Goal: Information Seeking & Learning: Learn about a topic

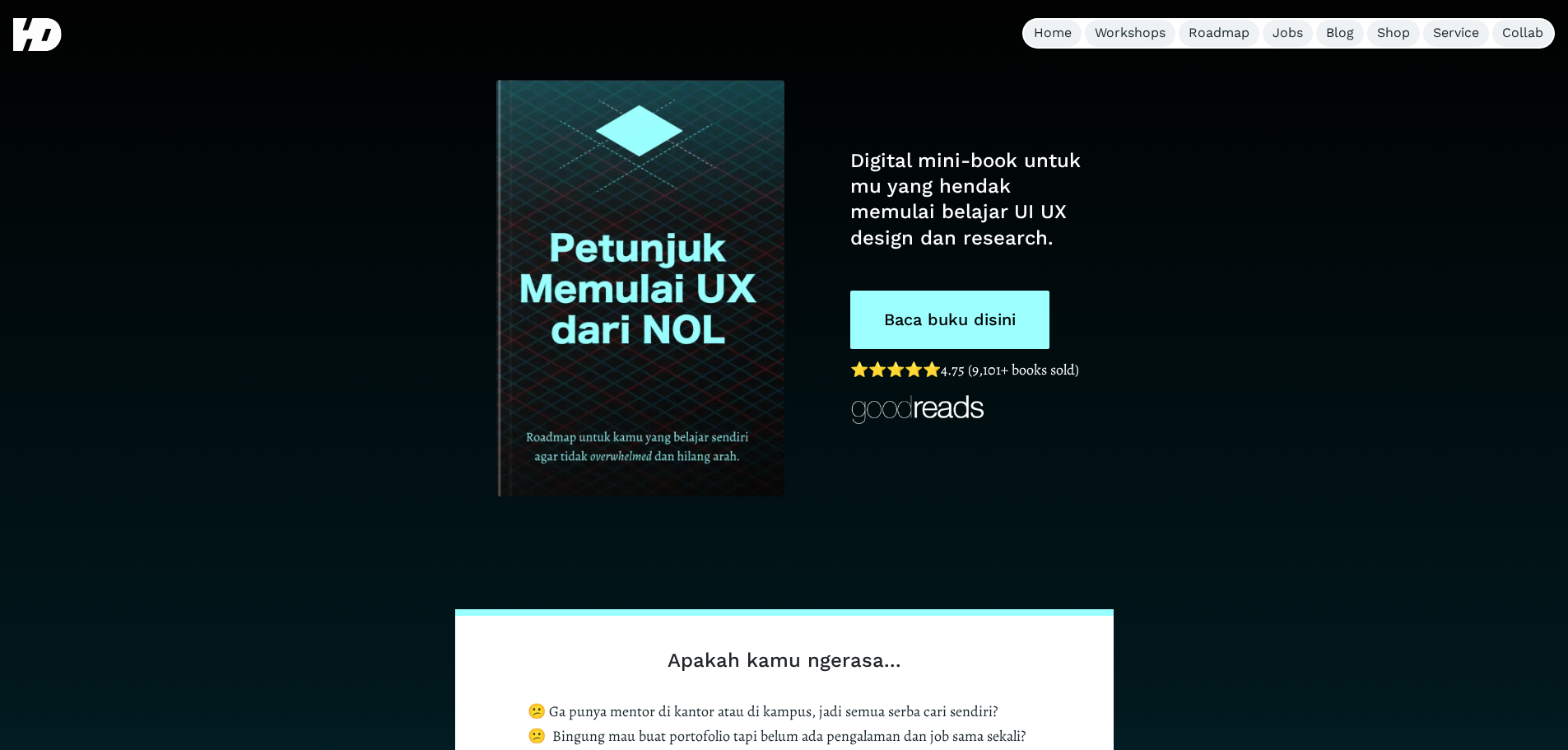
click at [947, 182] on h1 "Digital mini-book untuk mu yang hendak memulai belajar UI UX design dan researc…" at bounding box center [969, 200] width 238 height 103
click at [946, 182] on h1 "Digital mini-book untuk mu yang hendak memulai belajar UI UX design dan researc…" at bounding box center [969, 200] width 238 height 103
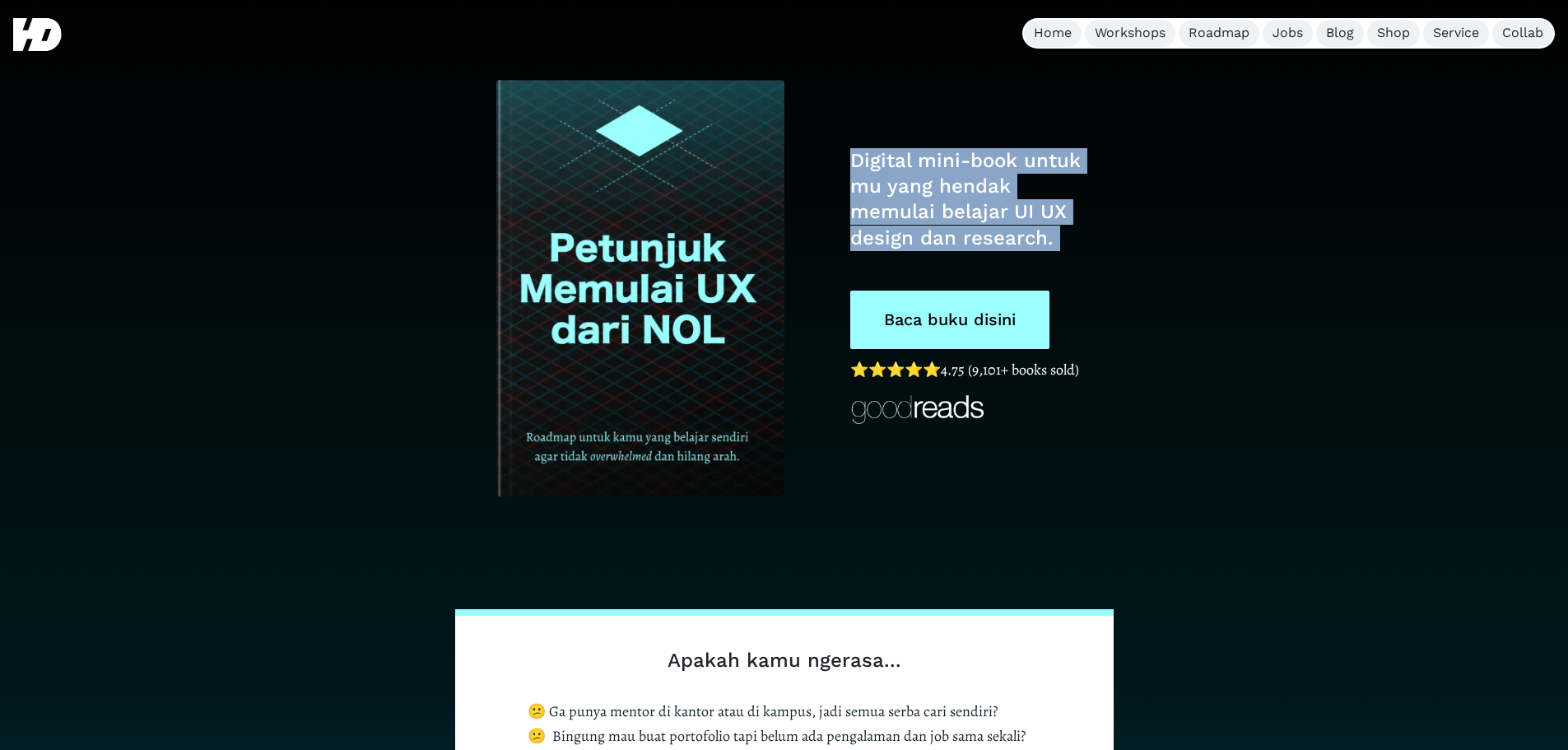
click at [946, 182] on h1 "Digital mini-book untuk mu yang hendak memulai belajar UI UX design dan researc…" at bounding box center [969, 200] width 238 height 103
click at [964, 213] on h1 "Digital mini-book untuk mu yang hendak memulai belajar UI UX design dan researc…" at bounding box center [969, 200] width 238 height 103
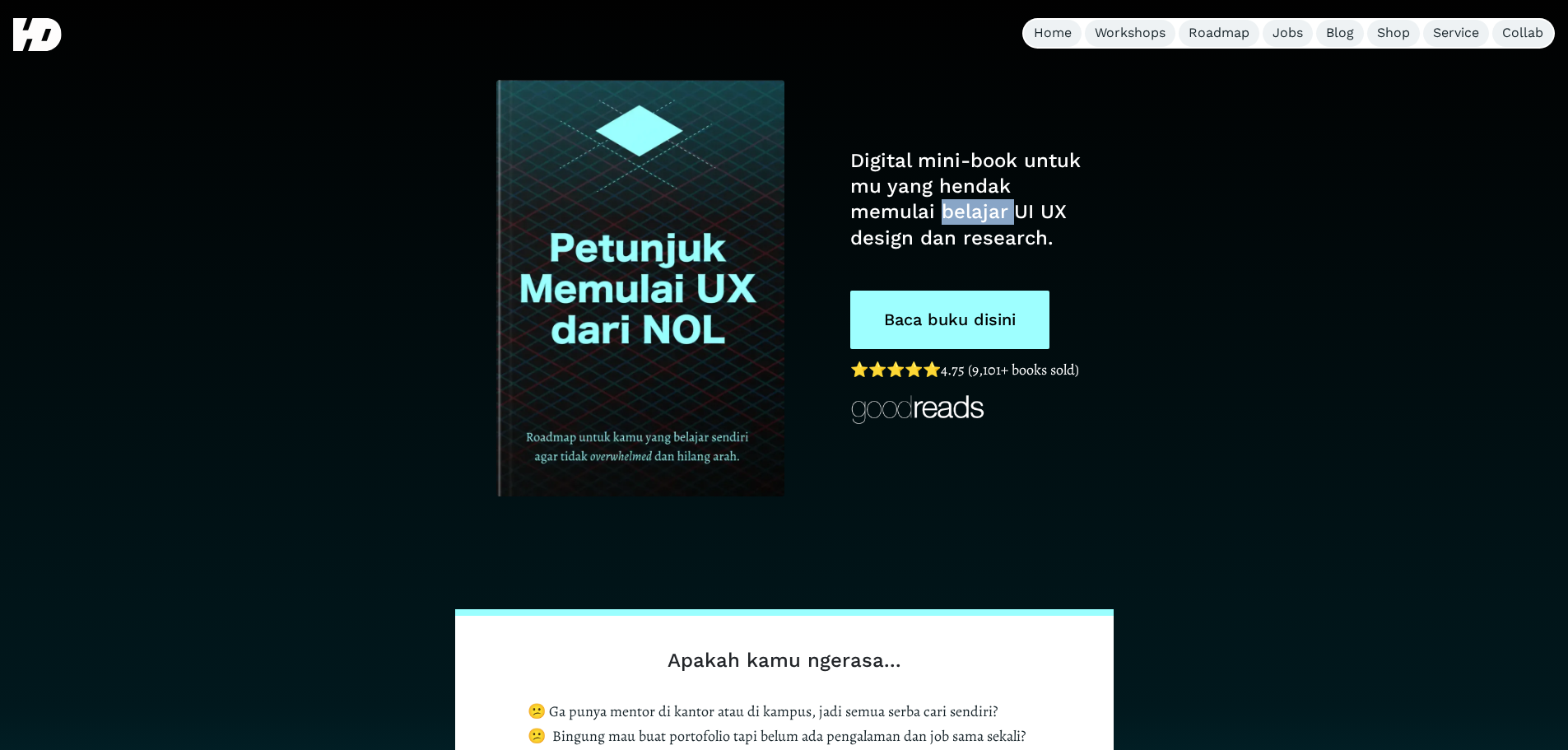
click at [964, 213] on h1 "Digital mini-book untuk mu yang hendak memulai belajar UI UX design dan researc…" at bounding box center [969, 200] width 238 height 103
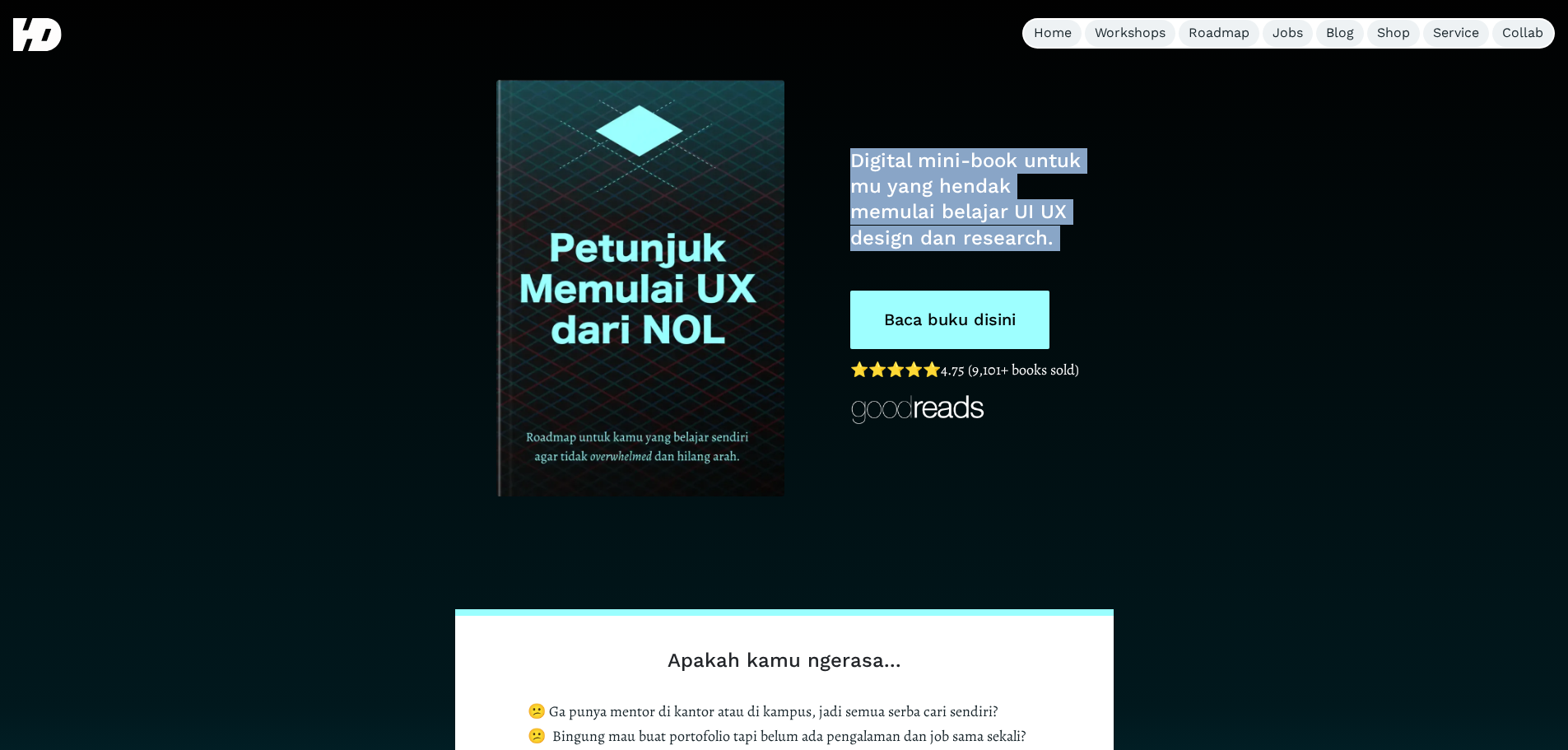
click at [964, 213] on h1 "Digital mini-book untuk mu yang hendak memulai belajar UI UX design dan researc…" at bounding box center [969, 200] width 238 height 103
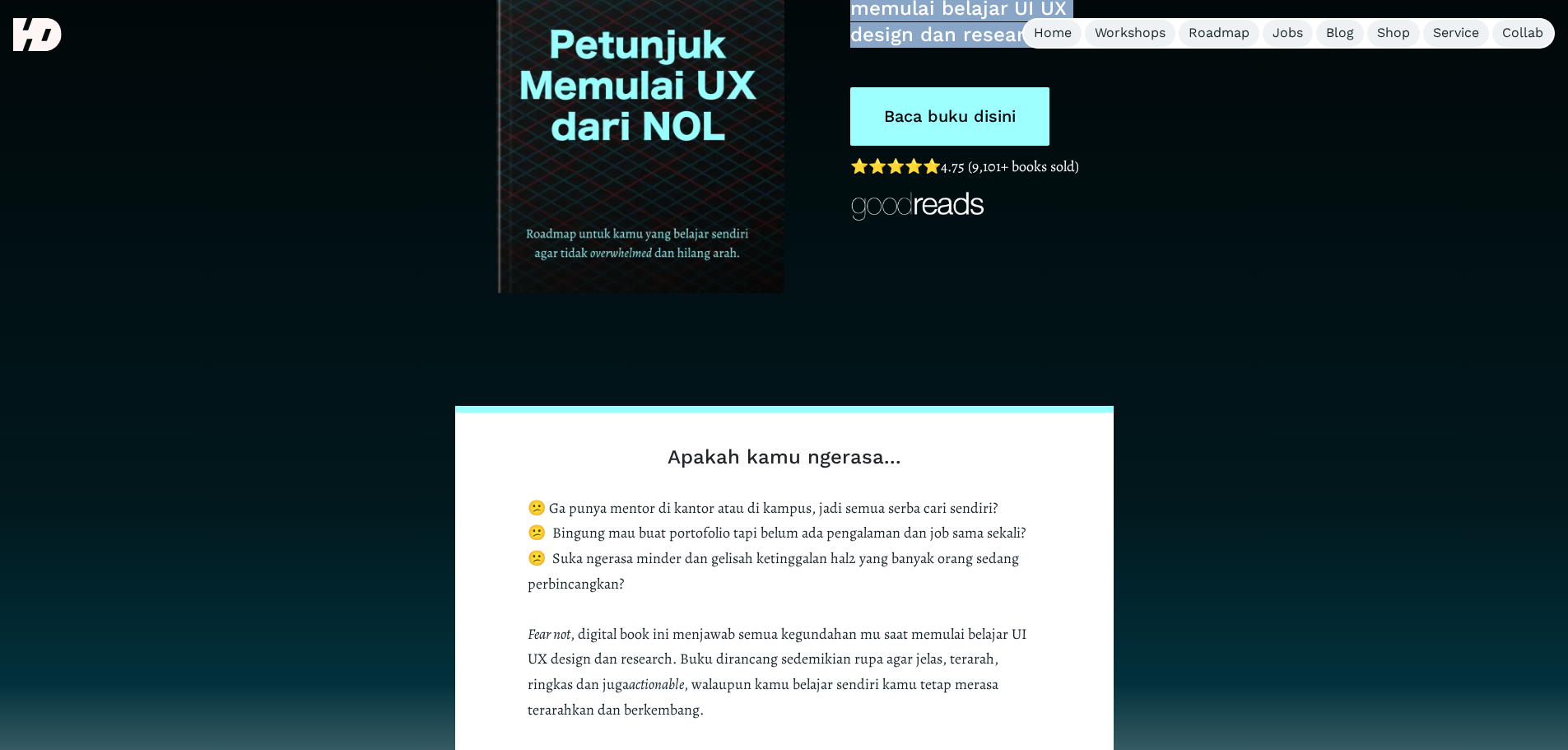
scroll to position [549, 0]
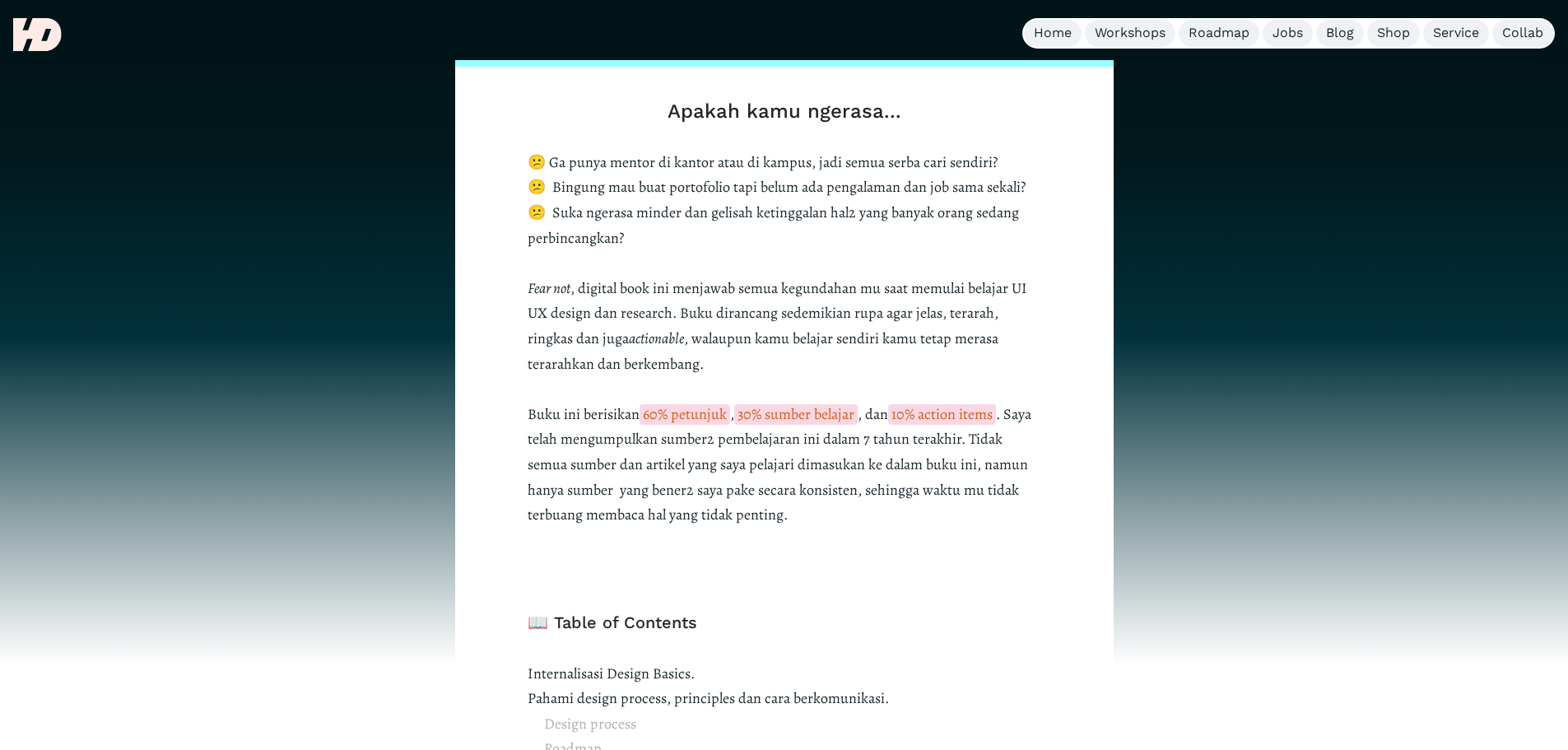
click at [850, 181] on p "😕 Ga punya mentor di kantor atau di kampus, jadi semua serba cari sendiri? 😕 Bi…" at bounding box center [784, 339] width 514 height 378
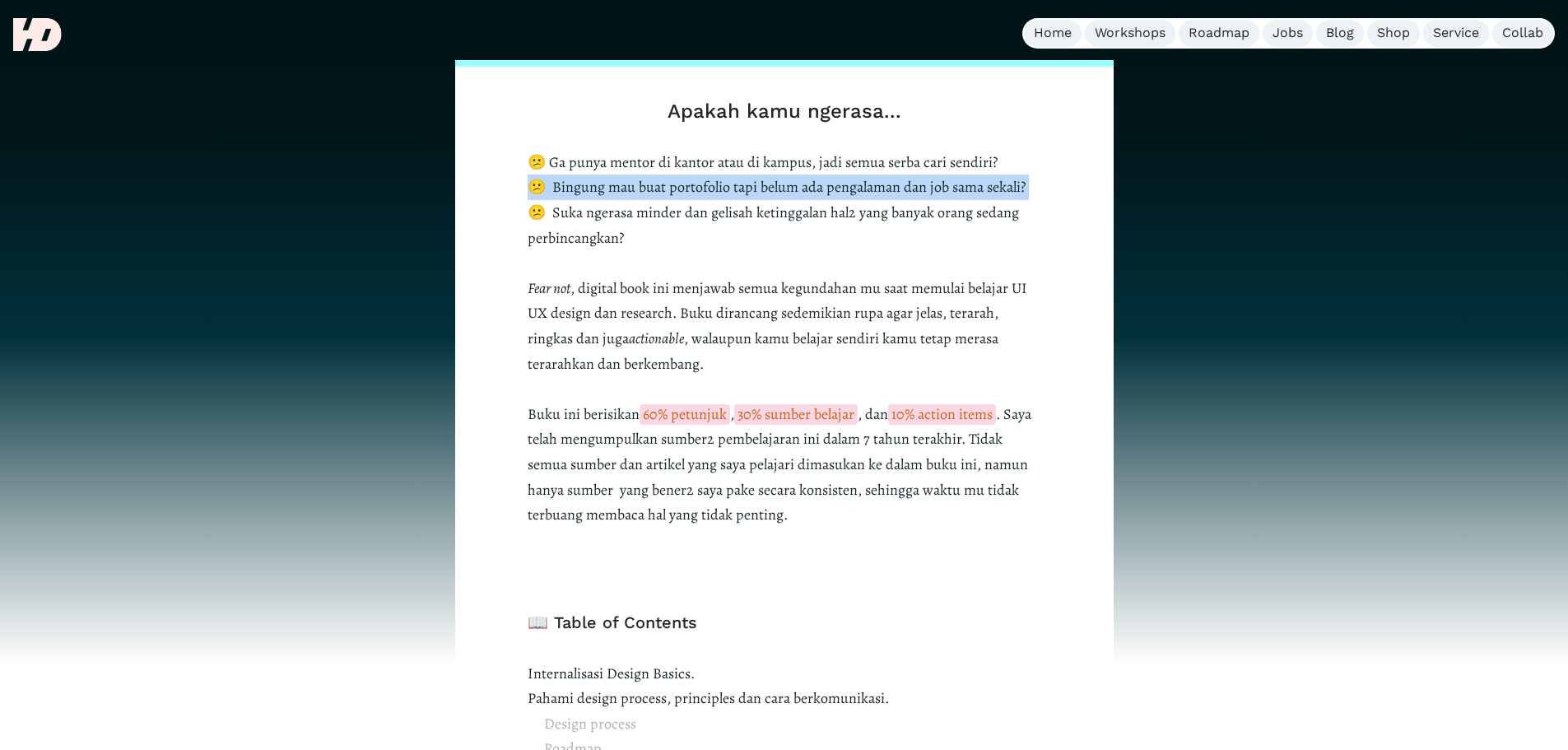
click at [850, 181] on p "😕 Ga punya mentor di kantor atau di kampus, jadi semua serba cari sendiri? 😕 Bi…" at bounding box center [784, 339] width 514 height 378
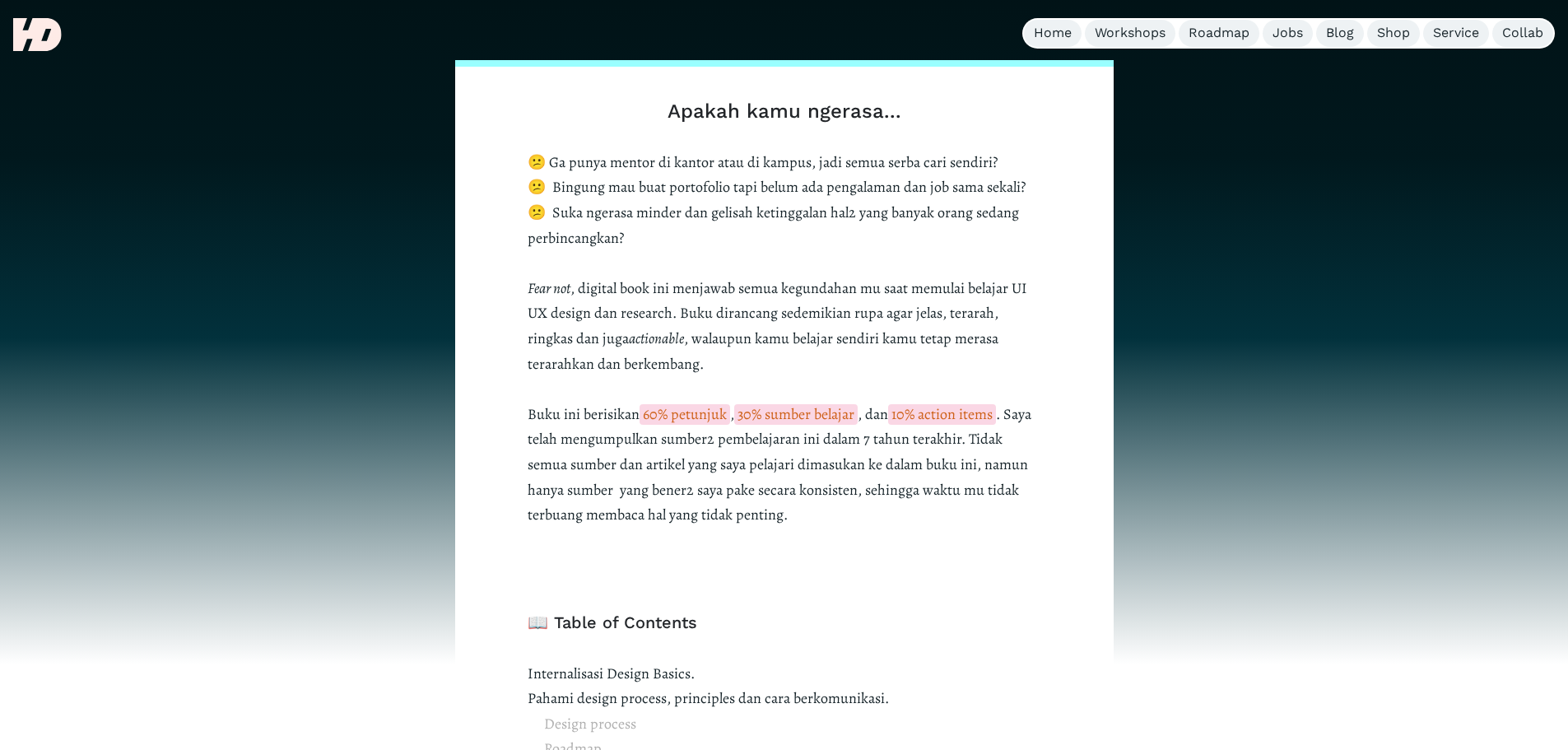
click at [838, 159] on p "😕 Ga punya mentor di kantor atau di kampus, jadi semua serba cari sendiri? 😕 Bi…" at bounding box center [784, 339] width 514 height 378
drag, startPoint x: 581, startPoint y: 288, endPoint x: 812, endPoint y: 289, distance: 231.0
click at [812, 289] on p "😕 Ga punya mentor di kantor atau di kampus, jadi semua serba cari sendiri? 😕 Bi…" at bounding box center [784, 339] width 514 height 378
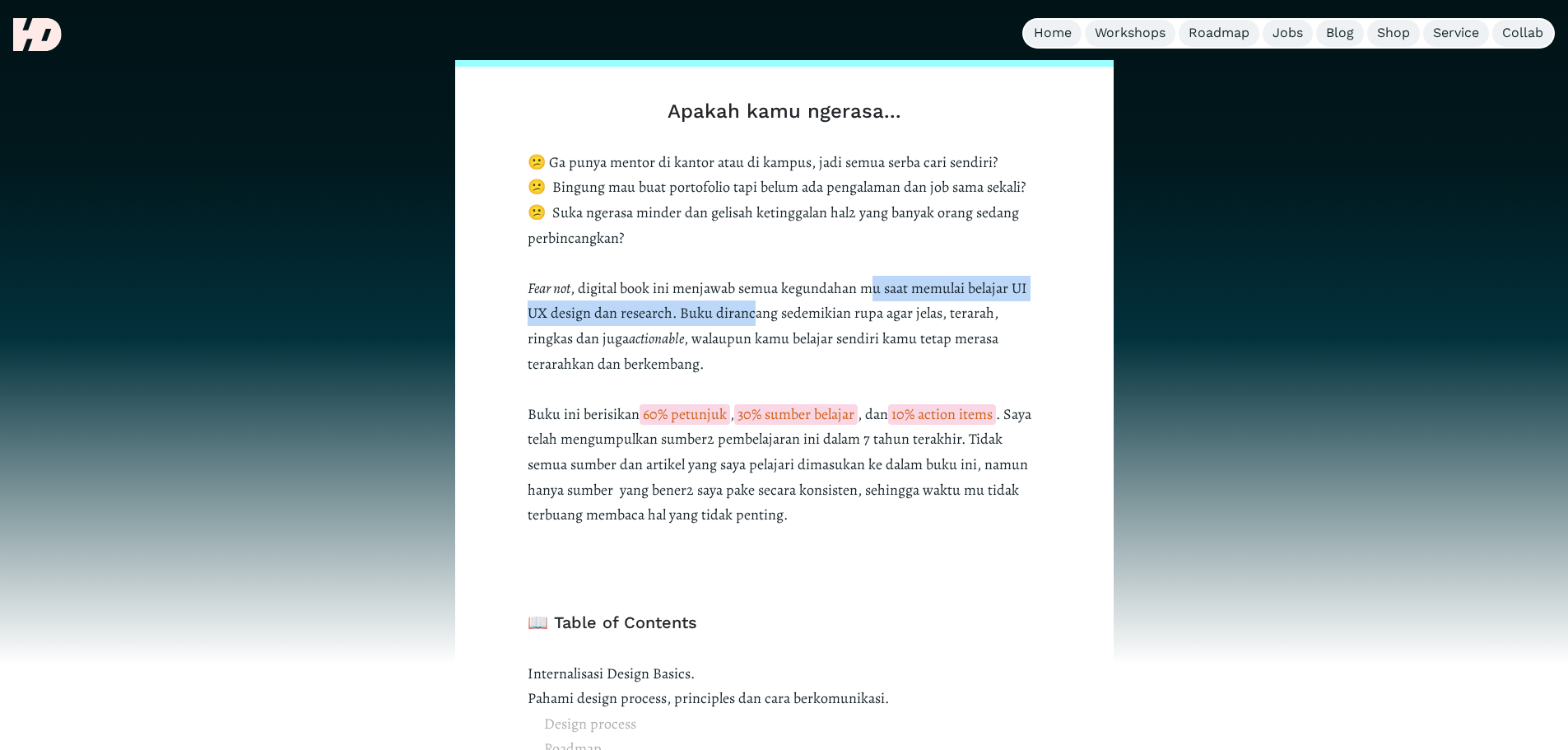
drag, startPoint x: 874, startPoint y: 286, endPoint x: 751, endPoint y: 317, distance: 126.8
click at [751, 317] on p "😕 Ga punya mentor di kantor atau di kampus, jadi semua serba cari sendiri? 😕 Bi…" at bounding box center [784, 339] width 514 height 378
click at [899, 320] on p "😕 Ga punya mentor di kantor atau di kampus, jadi semua serba cari sendiri? 😕 Bi…" at bounding box center [784, 339] width 514 height 378
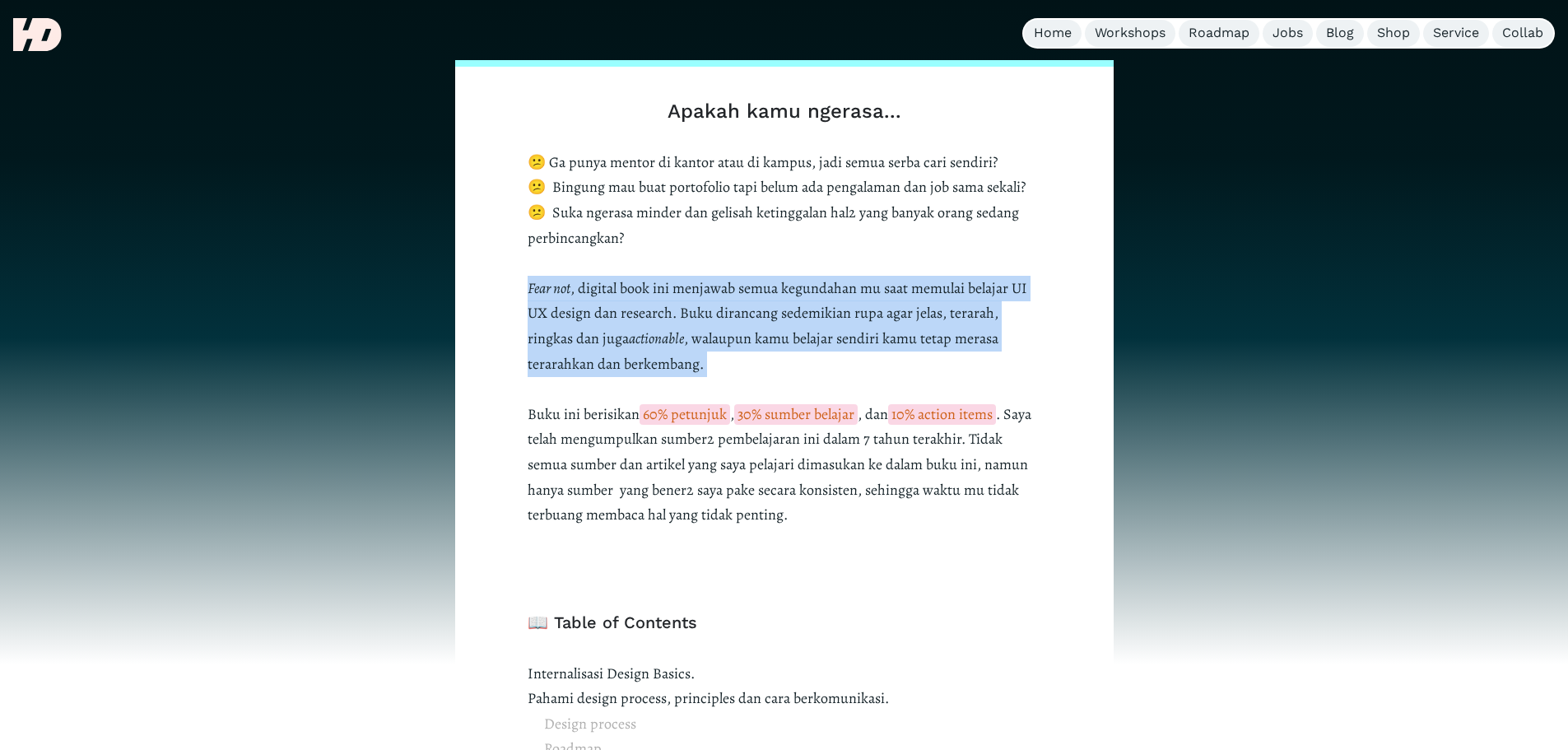
click at [899, 320] on p "😕 Ga punya mentor di kantor atau di kampus, jadi semua serba cari sendiri? 😕 Bi…" at bounding box center [784, 339] width 514 height 378
click at [652, 339] on em "actionable" at bounding box center [656, 338] width 55 height 19
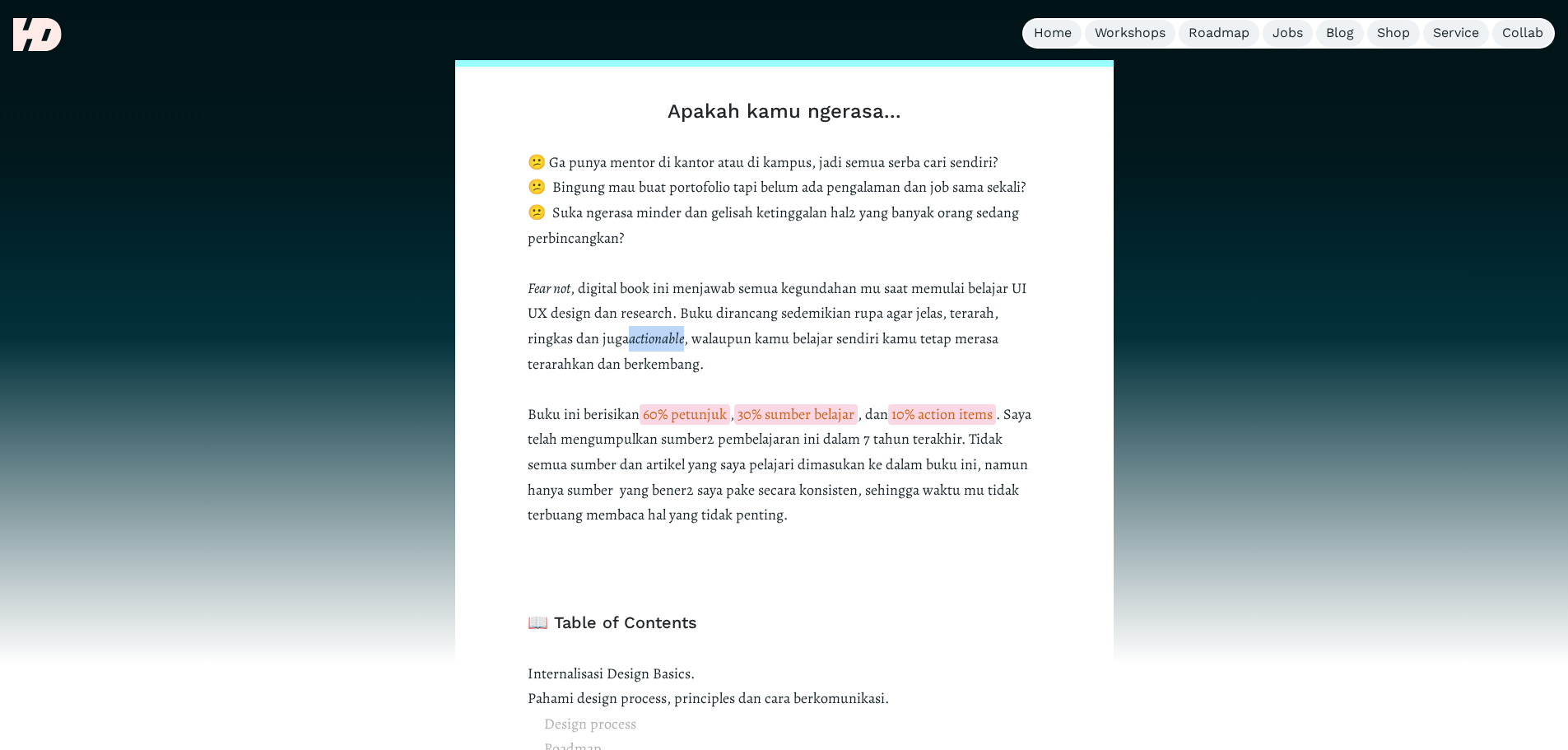
click at [652, 339] on em "actionable" at bounding box center [656, 338] width 55 height 19
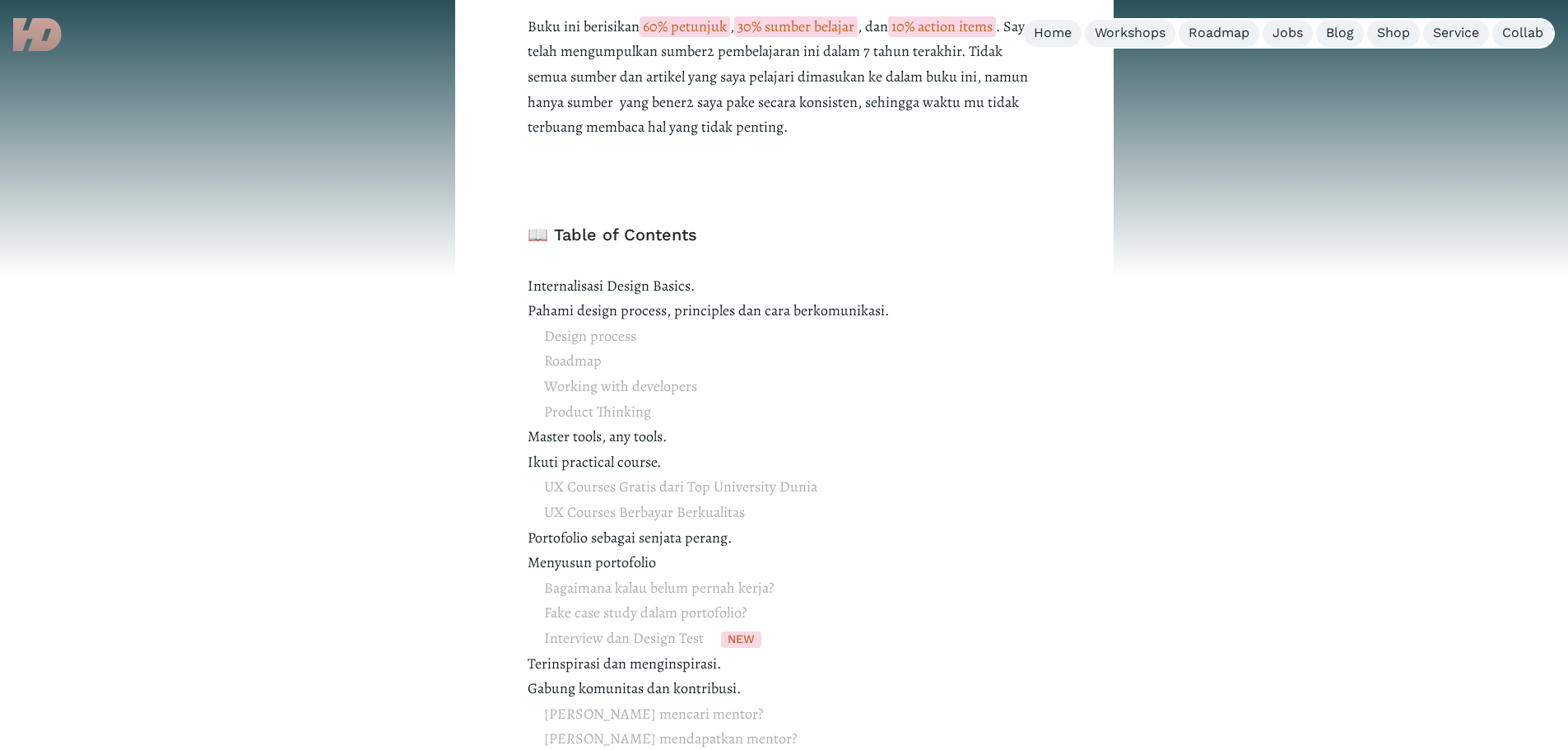
scroll to position [988, 0]
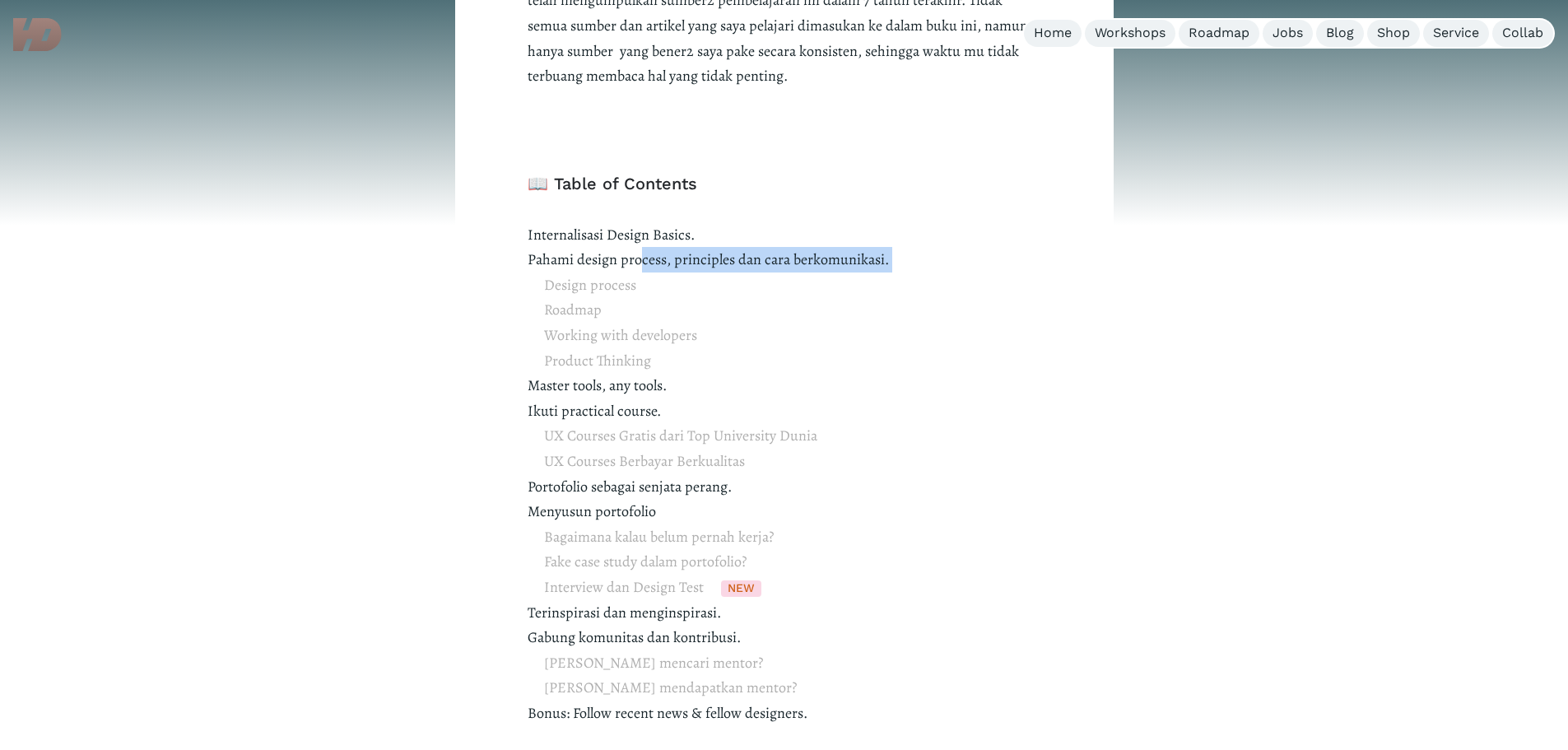
drag, startPoint x: 543, startPoint y: 282, endPoint x: 640, endPoint y: 269, distance: 97.9
click at [640, 269] on p "Internalisasi Design Basics. Pahami design process, principles dan cara berkomu…" at bounding box center [784, 486] width 514 height 528
drag, startPoint x: 565, startPoint y: 335, endPoint x: 643, endPoint y: 347, distance: 78.9
click at [643, 347] on span "Design process Roadmap Working with developers Product Thinking" at bounding box center [621, 322] width 153 height 100
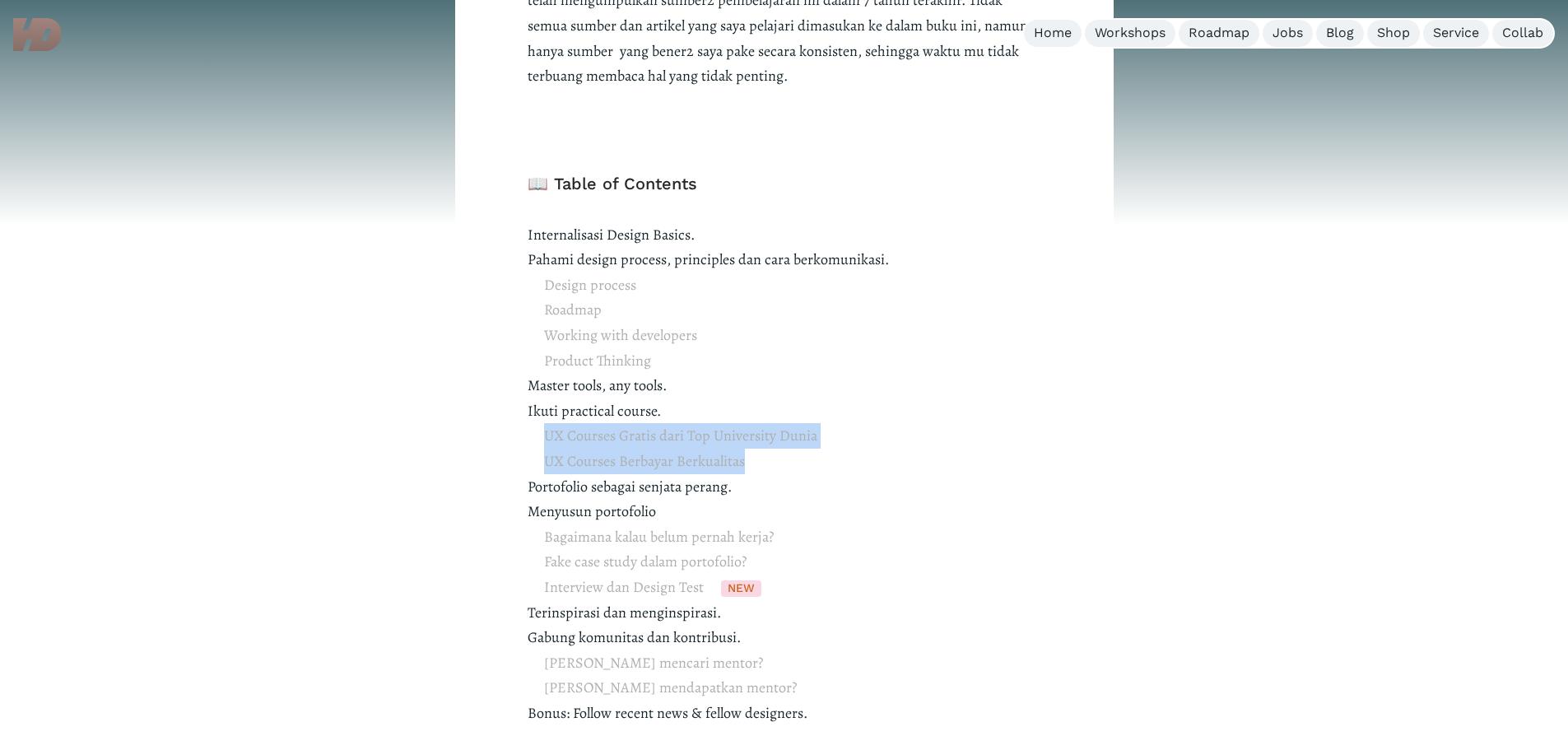
drag, startPoint x: 543, startPoint y: 461, endPoint x: 800, endPoint y: 469, distance: 257.1
click at [800, 469] on span "UX Courses Gratis dari Top University Dunia UX Courses Berbayar Berkualitas" at bounding box center [681, 448] width 273 height 51
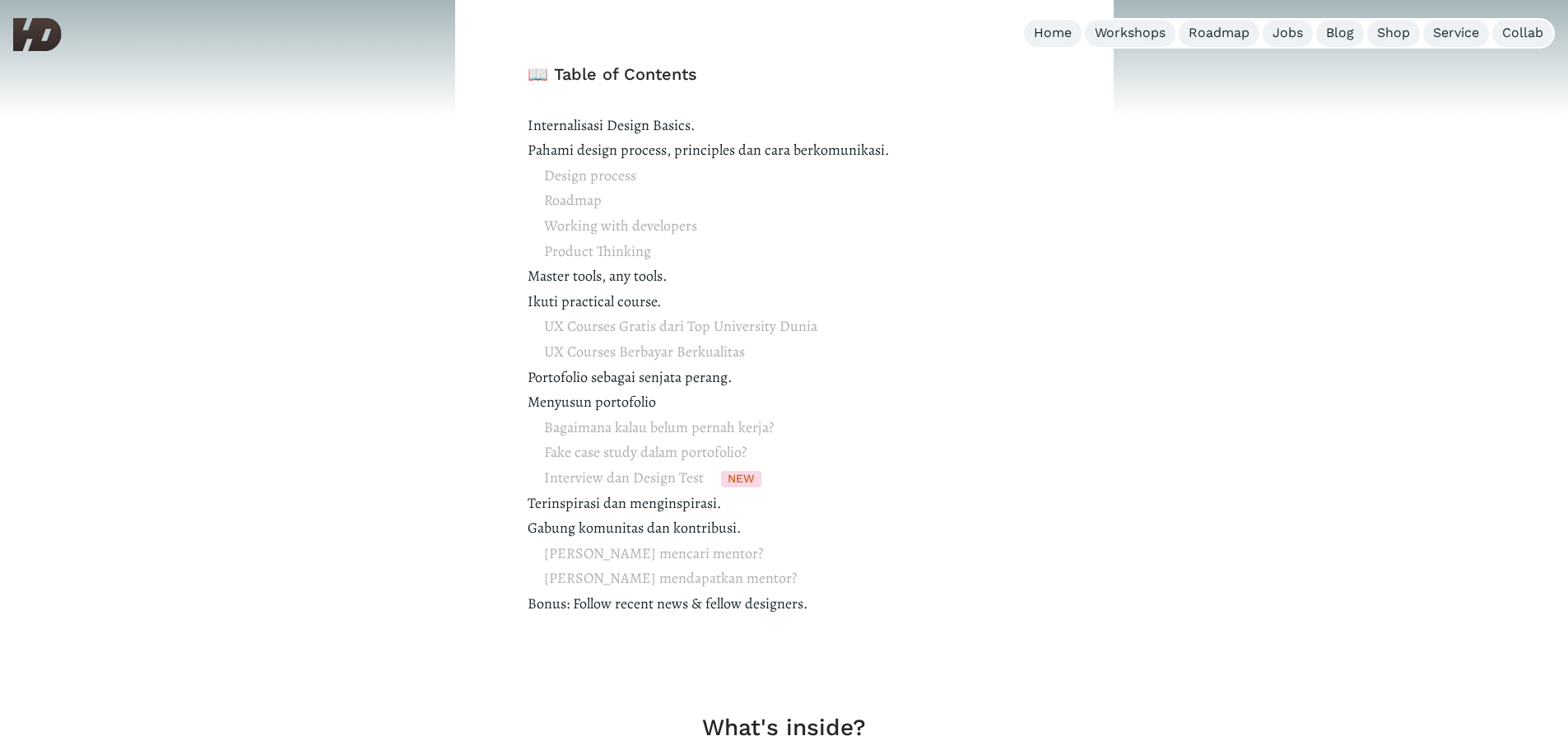
click at [670, 369] on p "Internalisasi Design Basics. Pahami design process, principles dan cara berkomu…" at bounding box center [784, 377] width 514 height 528
click at [669, 369] on p "Internalisasi Design Basics. Pahami design process, principles dan cara berkomu…" at bounding box center [784, 377] width 514 height 528
click at [599, 399] on p "Internalisasi Design Basics. Pahami design process, principles dan cara berkomu…" at bounding box center [784, 377] width 514 height 528
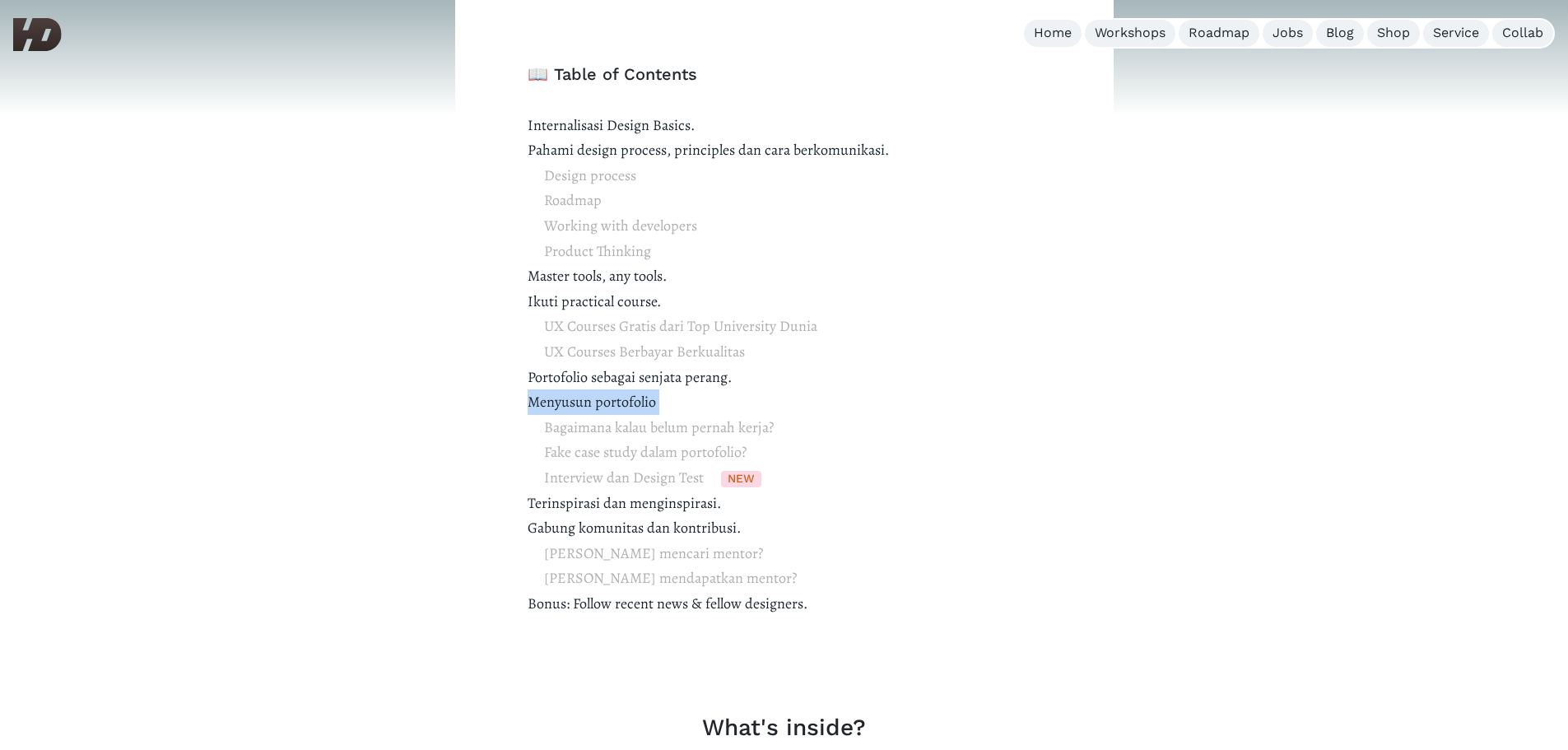
click at [599, 399] on p "Internalisasi Design Basics. Pahami design process, principles dan cara berkomu…" at bounding box center [784, 377] width 514 height 528
click at [654, 437] on span "Bagaimana kalau belum pernah kerja? Fake case study dalam portofolio? Interview…" at bounding box center [659, 453] width 230 height 76
click at [638, 449] on span "Bagaimana kalau belum pernah kerja? Fake case study dalam portofolio? Interview…" at bounding box center [659, 453] width 230 height 76
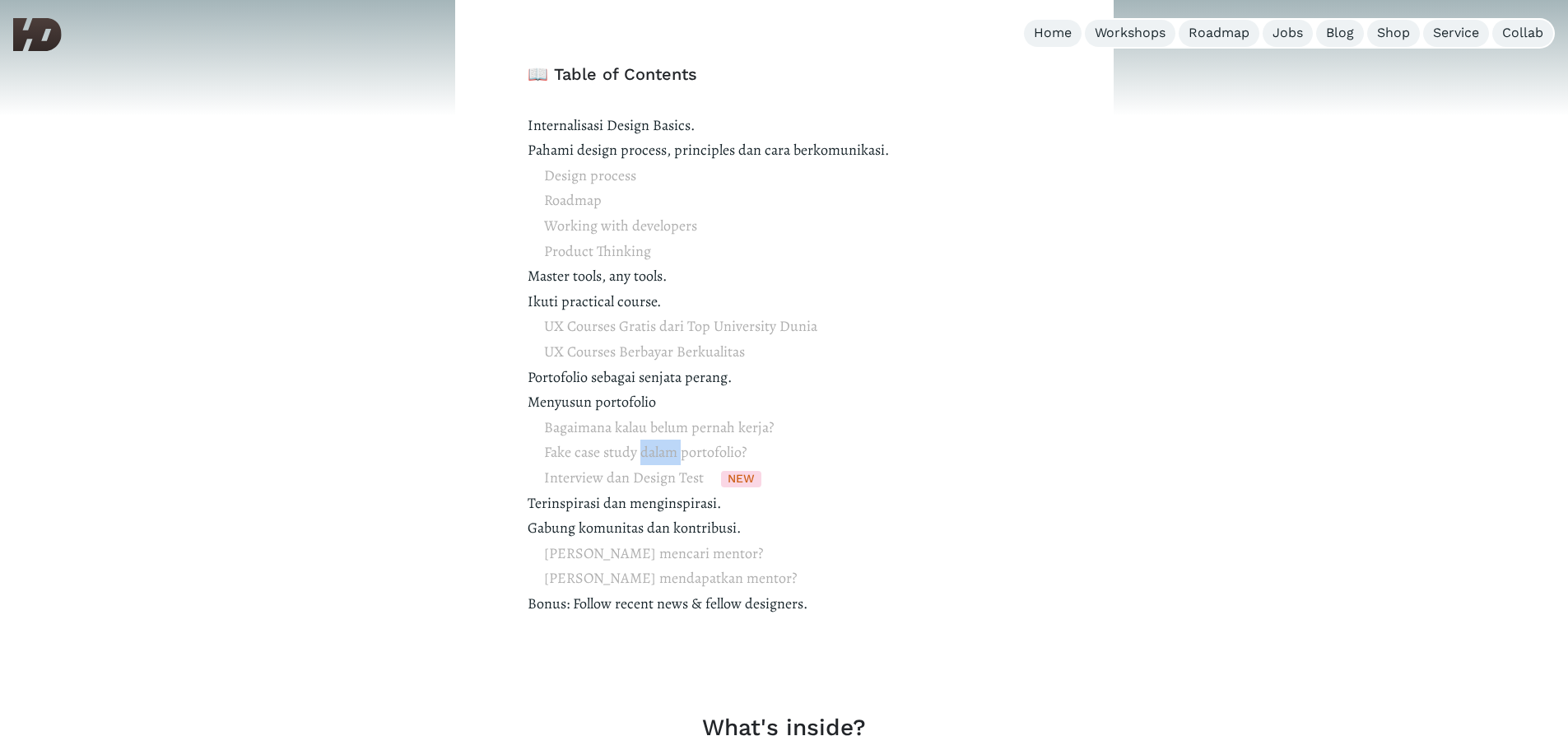
click at [638, 449] on span "Bagaimana kalau belum pernah kerja? Fake case study dalam portofolio? Interview…" at bounding box center [659, 453] width 230 height 76
click at [597, 480] on span "Bagaimana kalau belum pernah kerja? Fake case study dalam portofolio? Interview…" at bounding box center [659, 453] width 230 height 76
click at [597, 479] on span "Bagaimana kalau belum pernah kerja? Fake case study dalam portofolio? Interview…" at bounding box center [659, 453] width 230 height 76
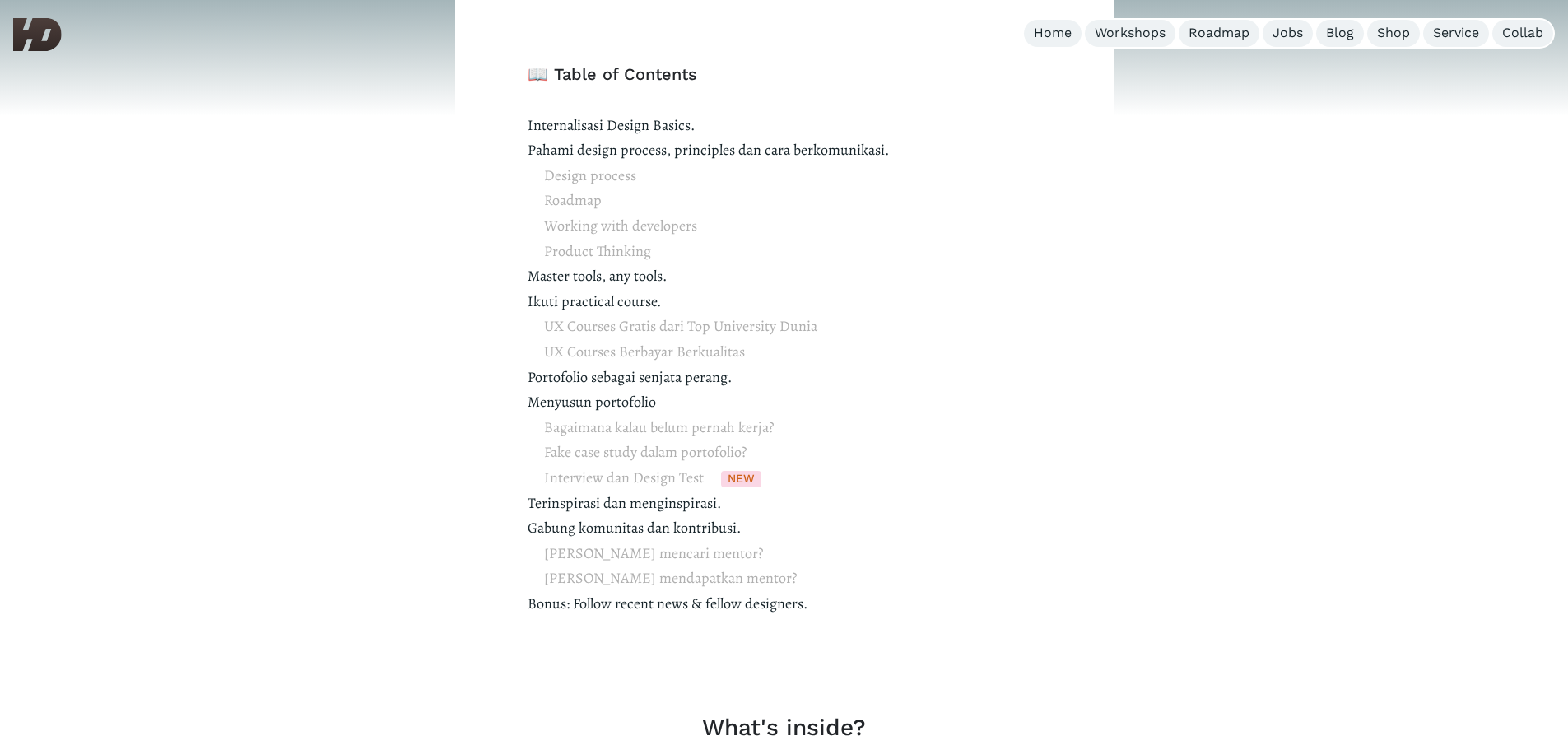
click at [703, 512] on p "Internalisasi Design Basics. Pahami design process, principles dan cara berkomu…" at bounding box center [784, 377] width 514 height 528
click at [665, 476] on span "Bagaimana kalau belum pernah kerja? Fake case study dalam portofolio? Interview…" at bounding box center [659, 453] width 230 height 76
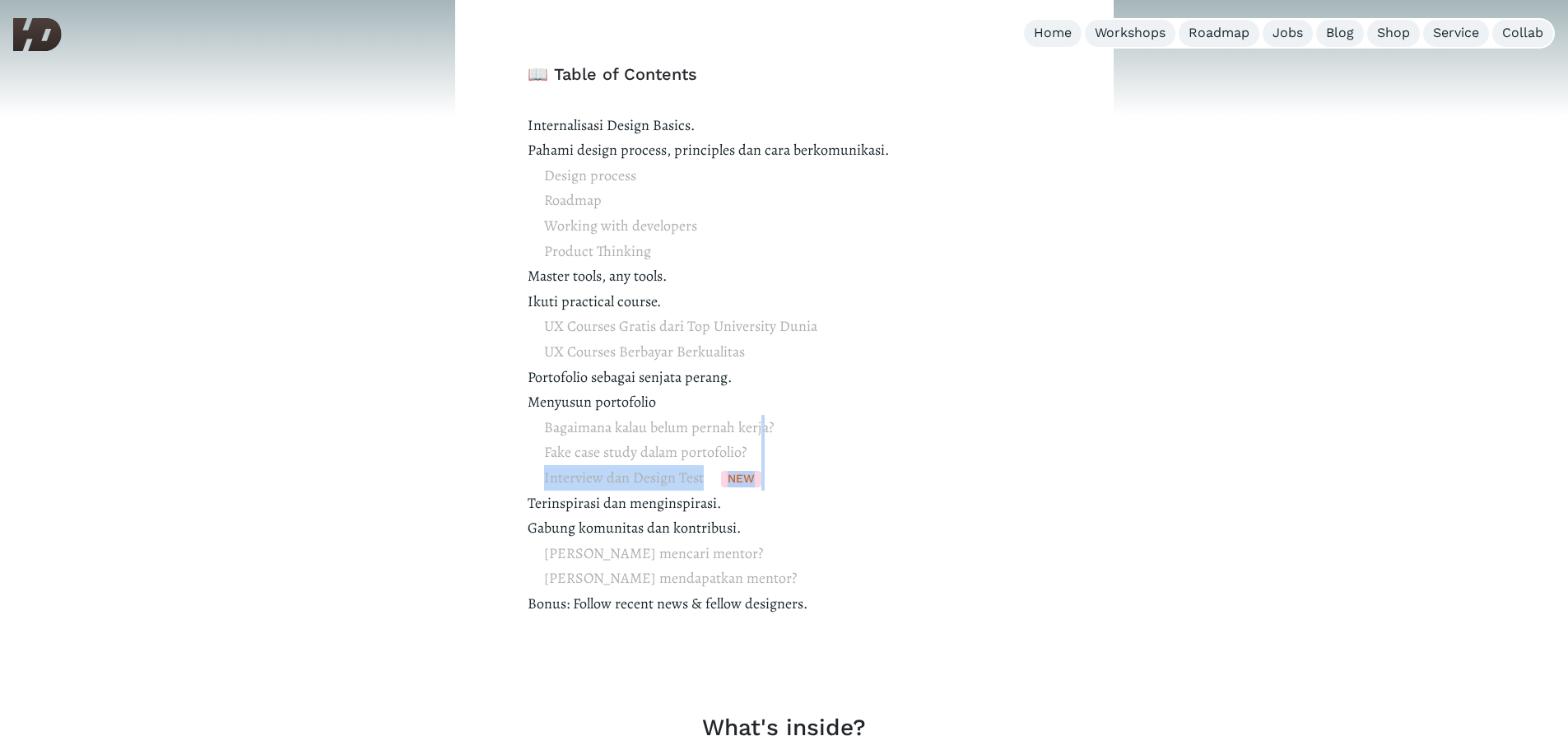
click at [665, 476] on span "Bagaimana kalau belum pernah kerja? Fake case study dalam portofolio? Interview…" at bounding box center [659, 453] width 230 height 76
click at [590, 509] on p "Internalisasi Design Basics. Pahami design process, principles dan cara berkomu…" at bounding box center [784, 377] width 514 height 528
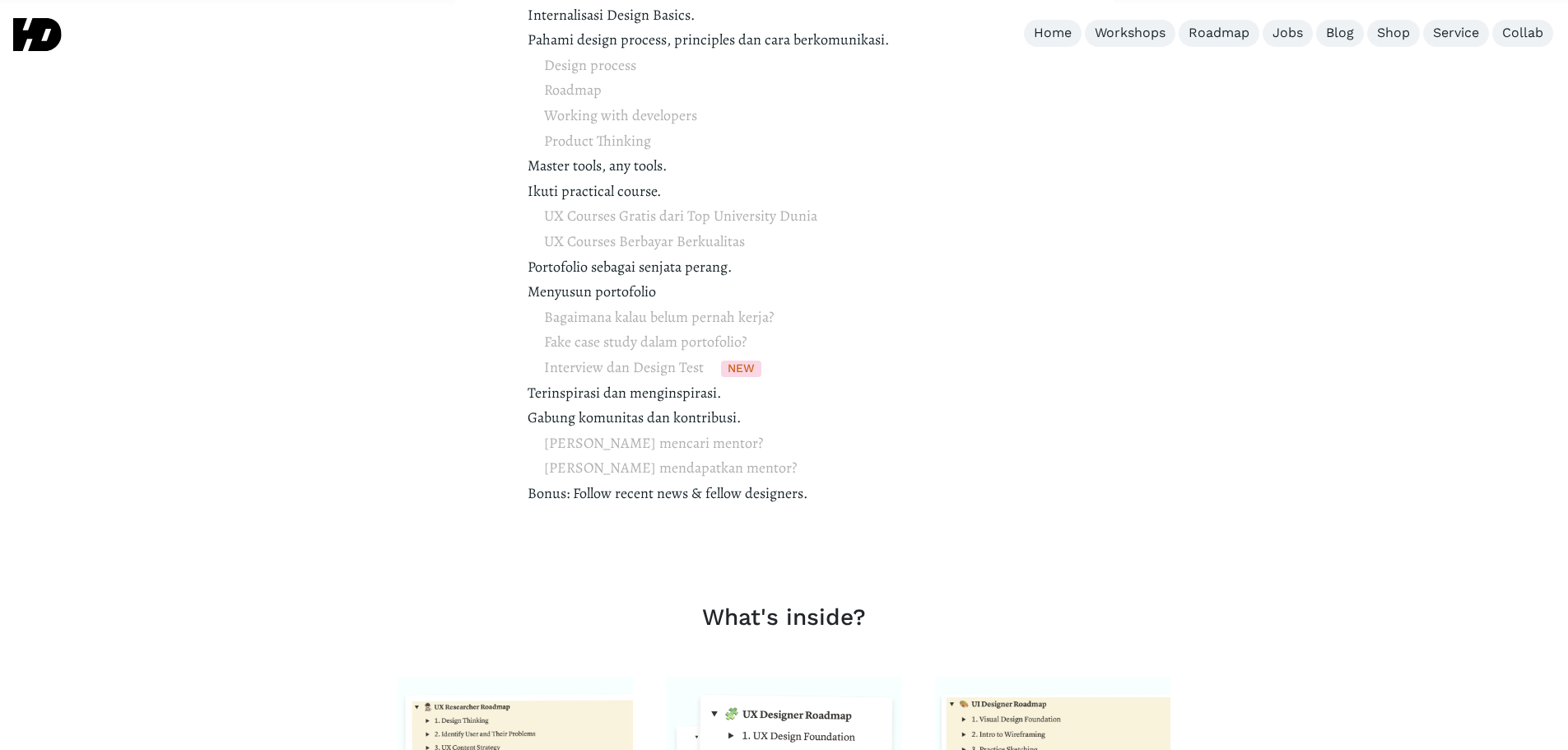
click at [630, 418] on p "Internalisasi Design Basics. Pahami design process, principles dan cara berkomu…" at bounding box center [784, 266] width 514 height 528
click at [626, 445] on span "[PERSON_NAME] mencari mentor? [PERSON_NAME] mendapatkan mentor?" at bounding box center [671, 456] width 253 height 51
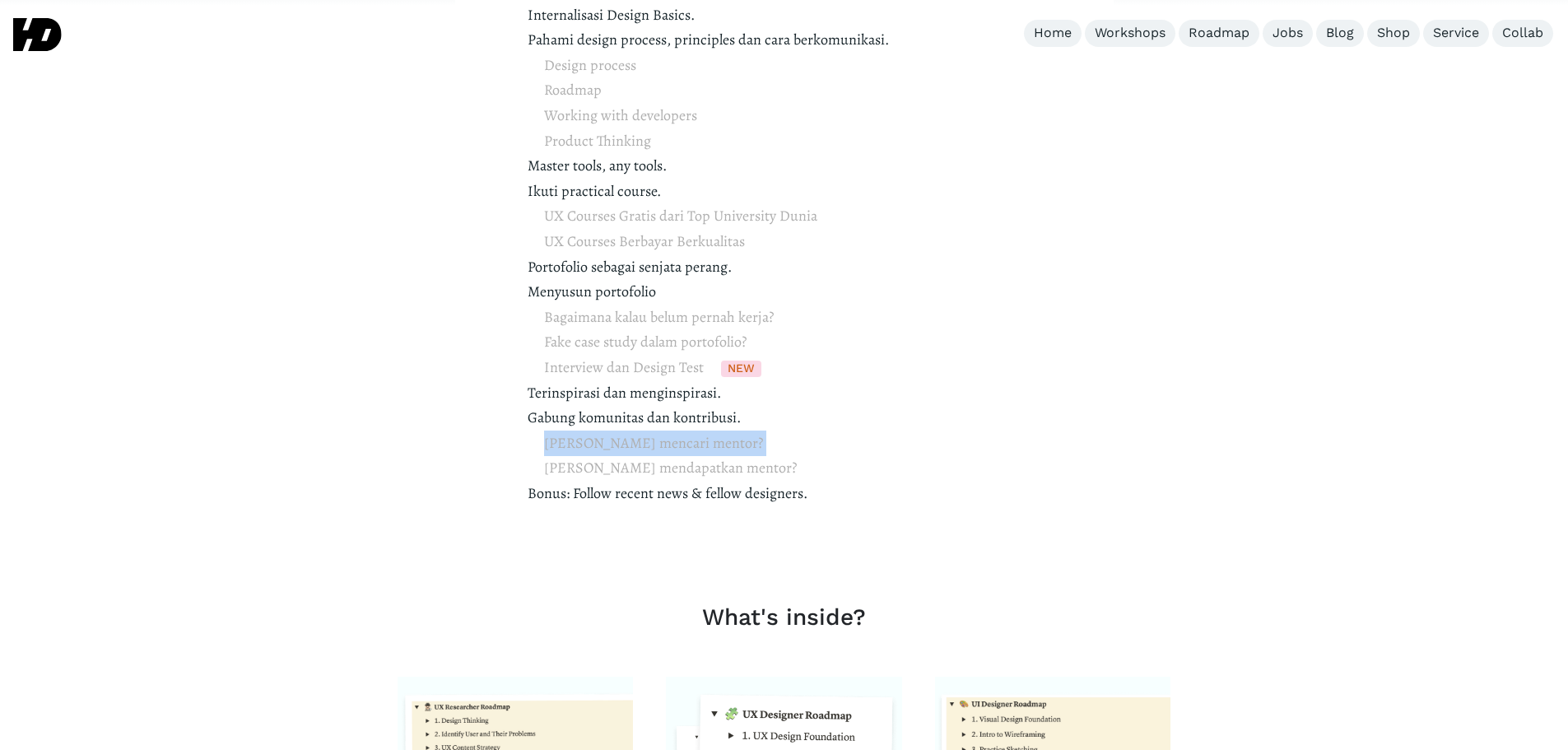
click at [626, 445] on span "[PERSON_NAME] mencari mentor? [PERSON_NAME] mendapatkan mentor?" at bounding box center [671, 456] width 253 height 51
click at [610, 469] on span "[PERSON_NAME] mencari mentor? [PERSON_NAME] mendapatkan mentor?" at bounding box center [671, 456] width 253 height 51
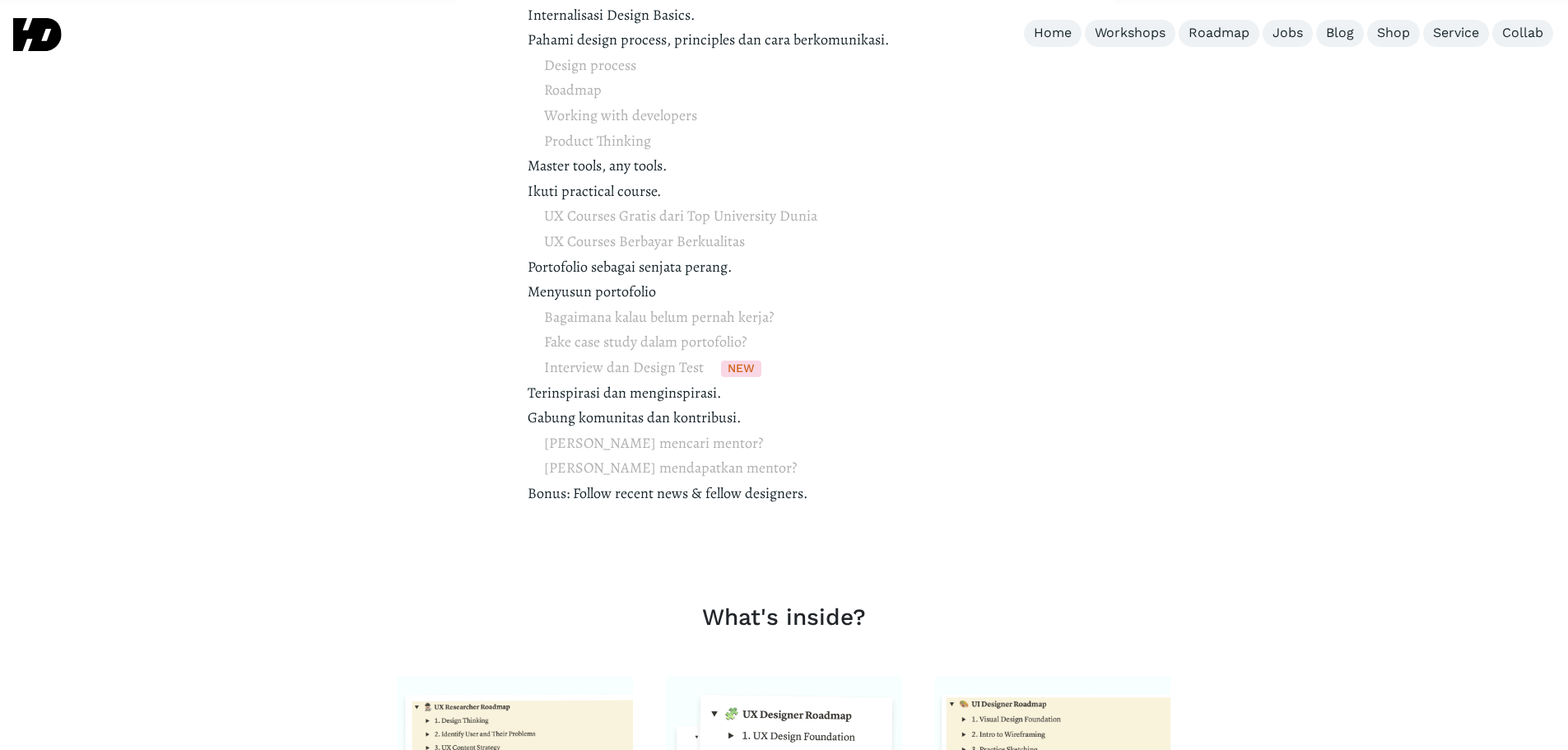
click at [599, 490] on p "Internalisasi Design Basics. Pahami design process, principles dan cara berkomu…" at bounding box center [784, 266] width 514 height 528
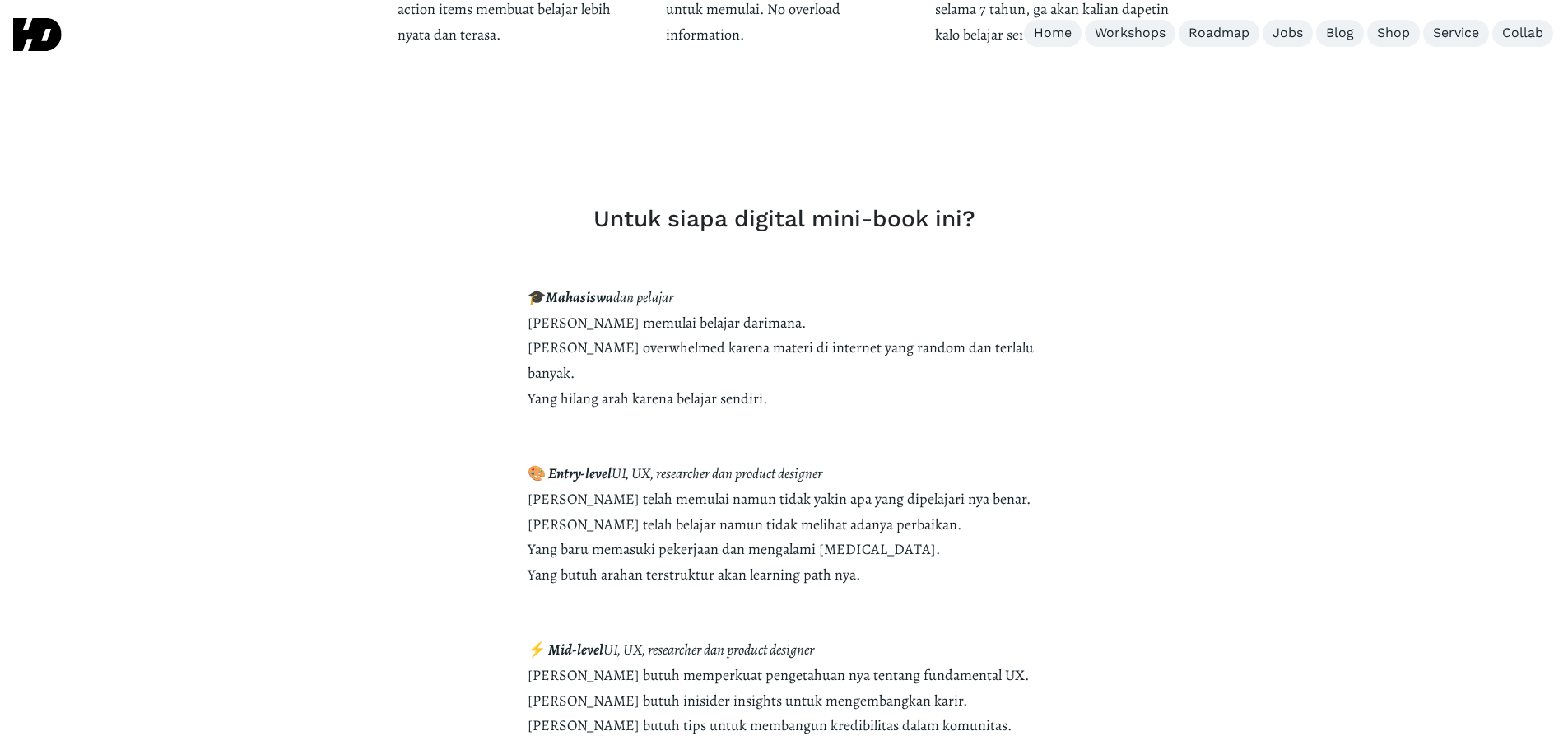
scroll to position [3169, 0]
click at [593, 485] on p "🎓 Mahasiswa dan pelajar [PERSON_NAME] memulai belajar darimana. [PERSON_NAME] o…" at bounding box center [784, 600] width 514 height 629
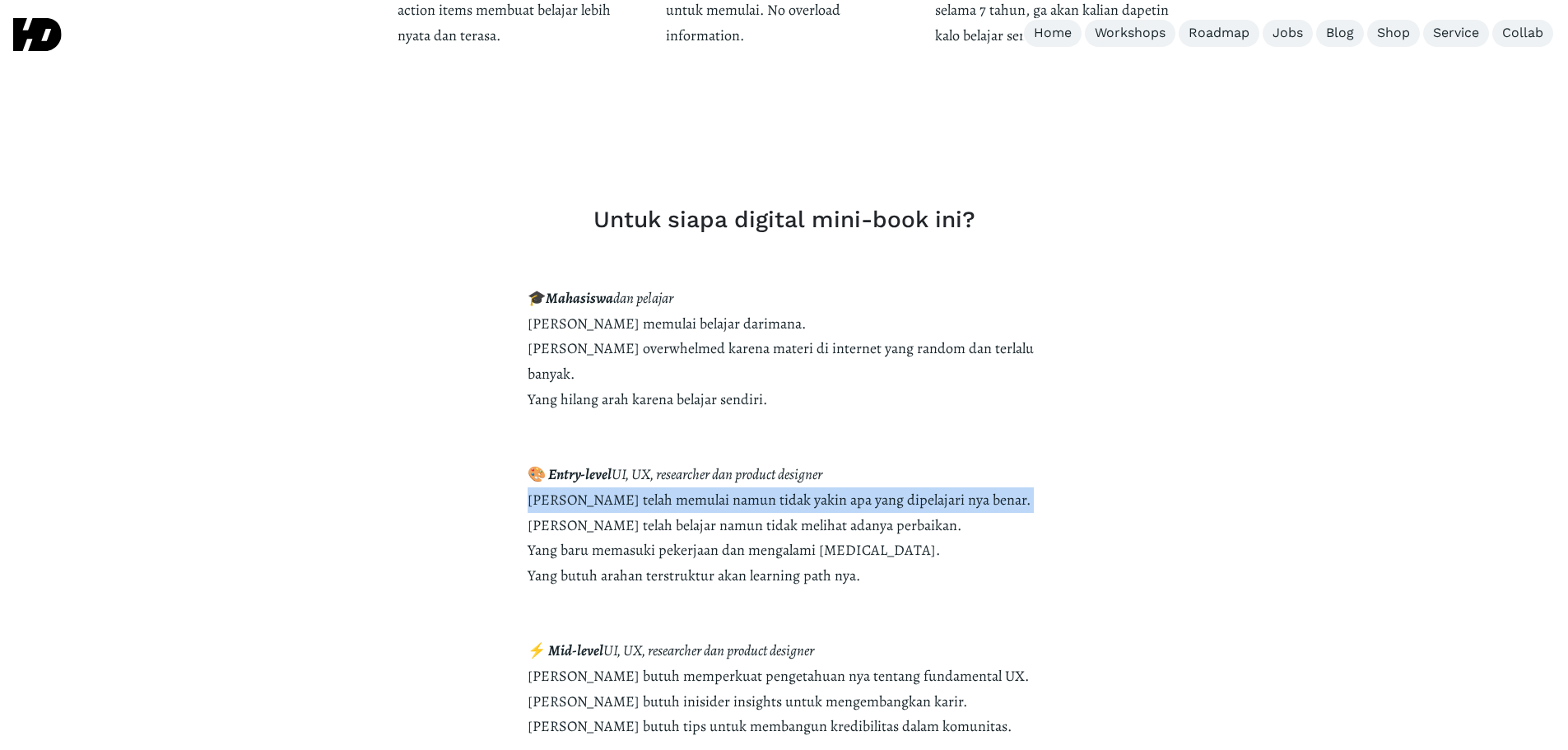
click at [593, 485] on p "🎓 Mahasiswa dan pelajar [PERSON_NAME] memulai belajar darimana. [PERSON_NAME] o…" at bounding box center [784, 600] width 514 height 629
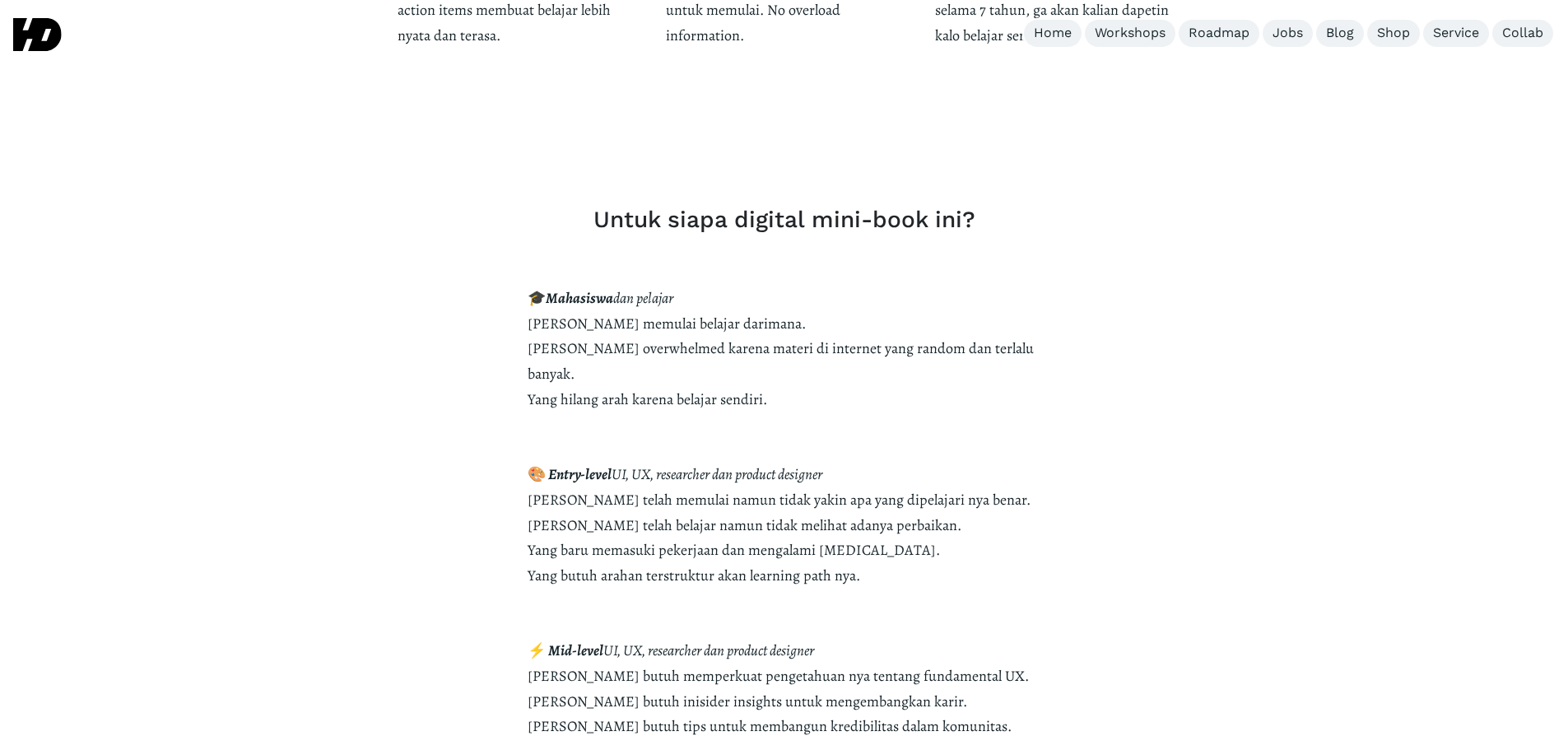
click at [606, 498] on strong "[PERSON_NAME] telah memulai namun tidak yakin apa yang dipelajari nya benar. [P…" at bounding box center [779, 575] width 503 height 171
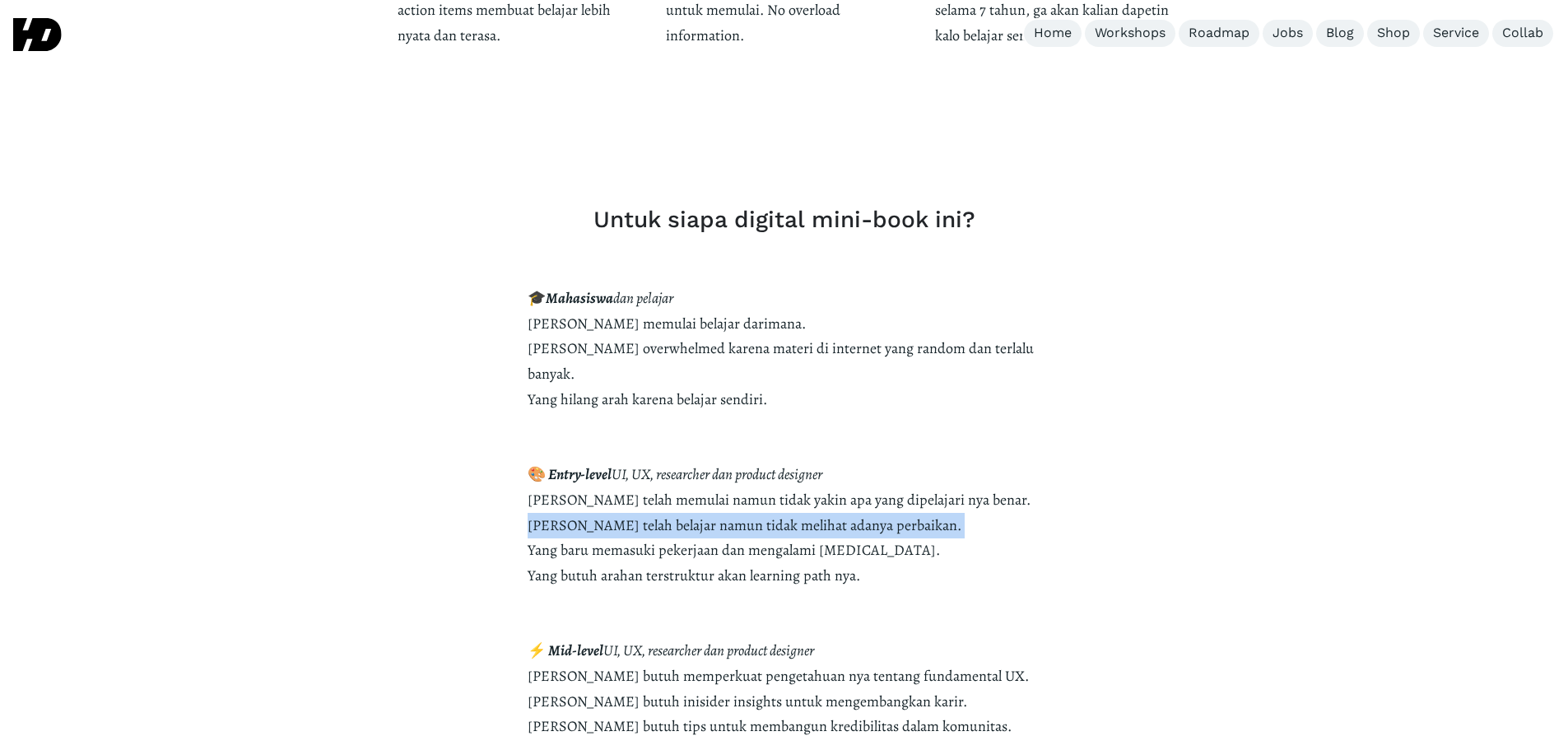
click at [606, 498] on strong "[PERSON_NAME] telah memulai namun tidak yakin apa yang dipelajari nya benar. [P…" at bounding box center [779, 575] width 503 height 171
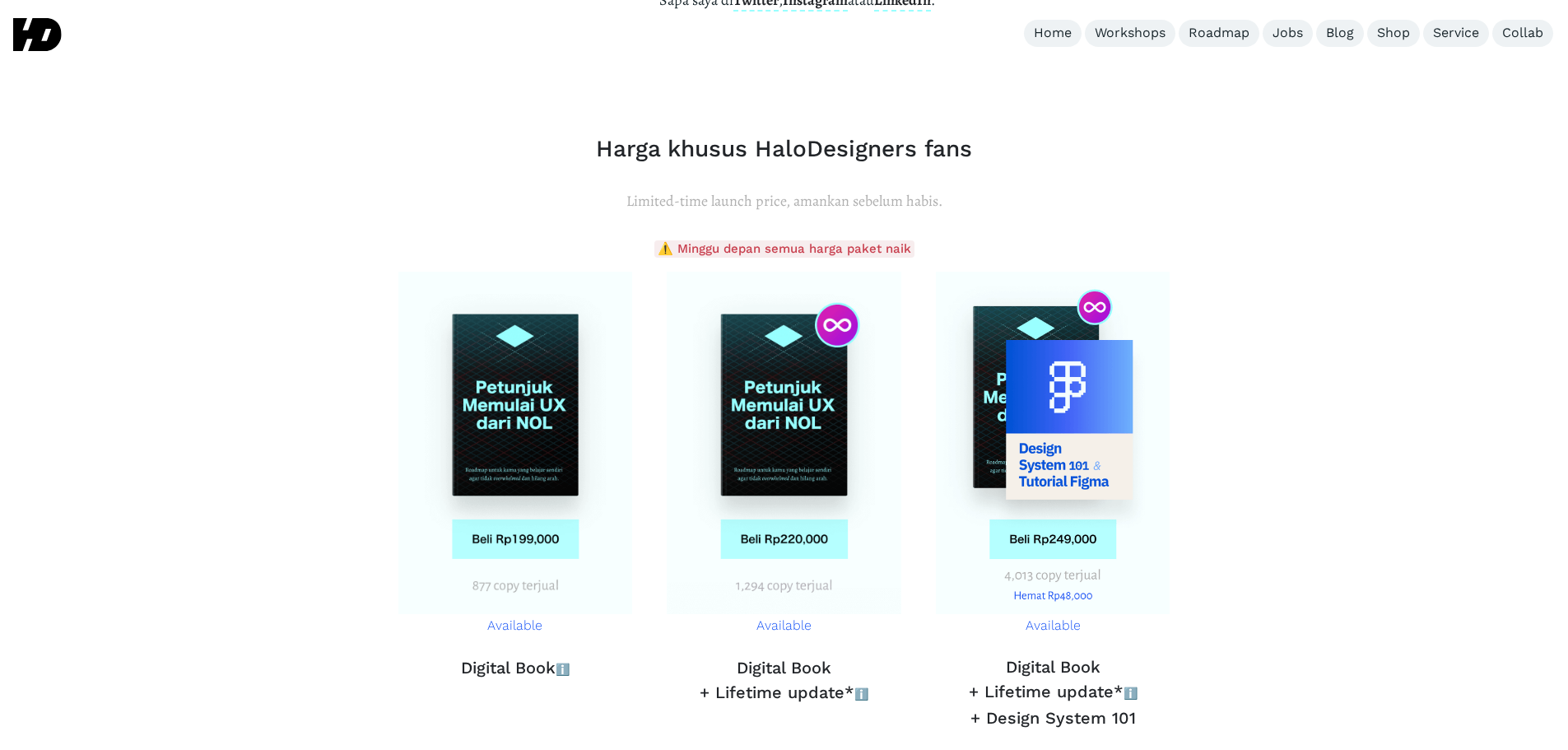
scroll to position [7412, 0]
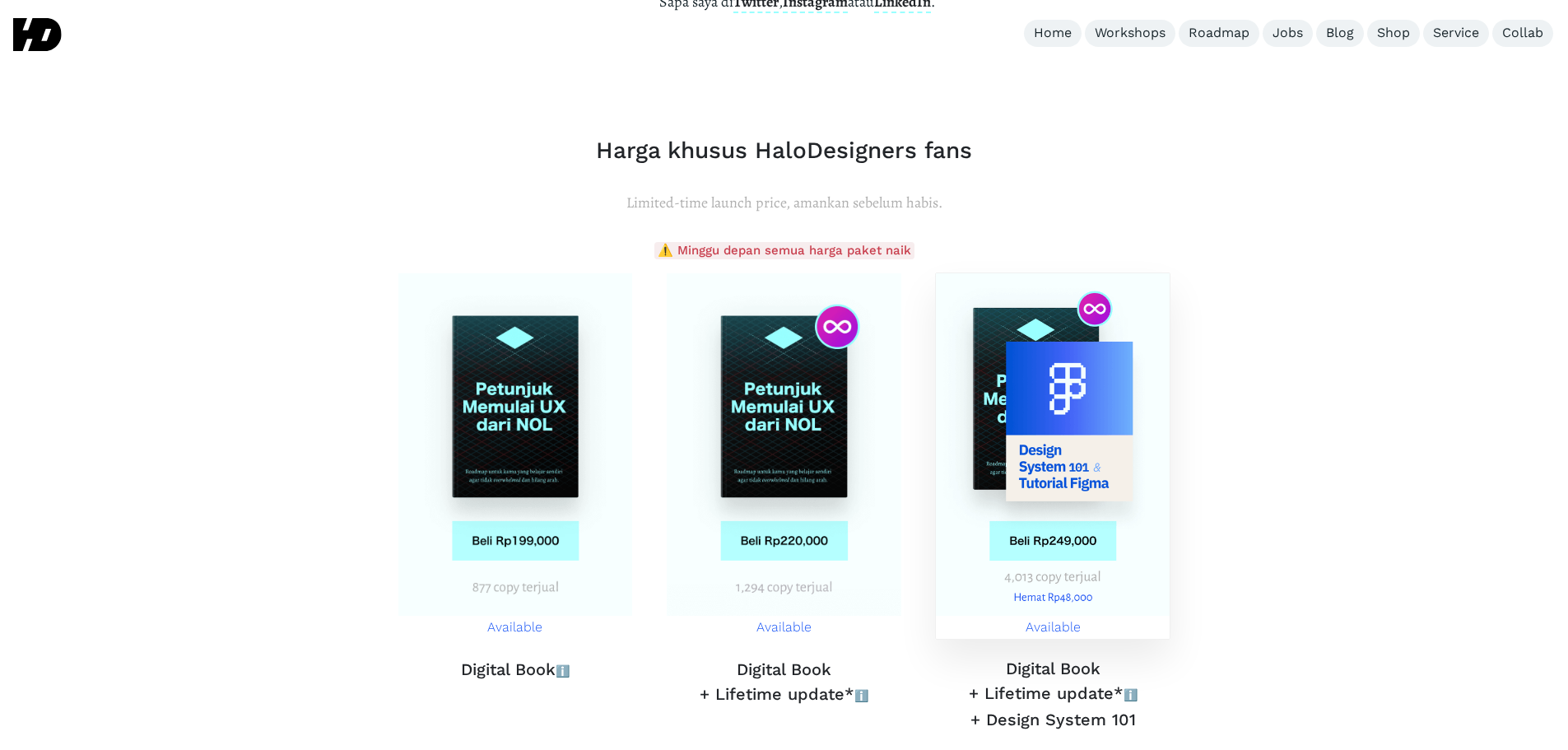
click at [1088, 339] on img at bounding box center [1053, 444] width 234 height 342
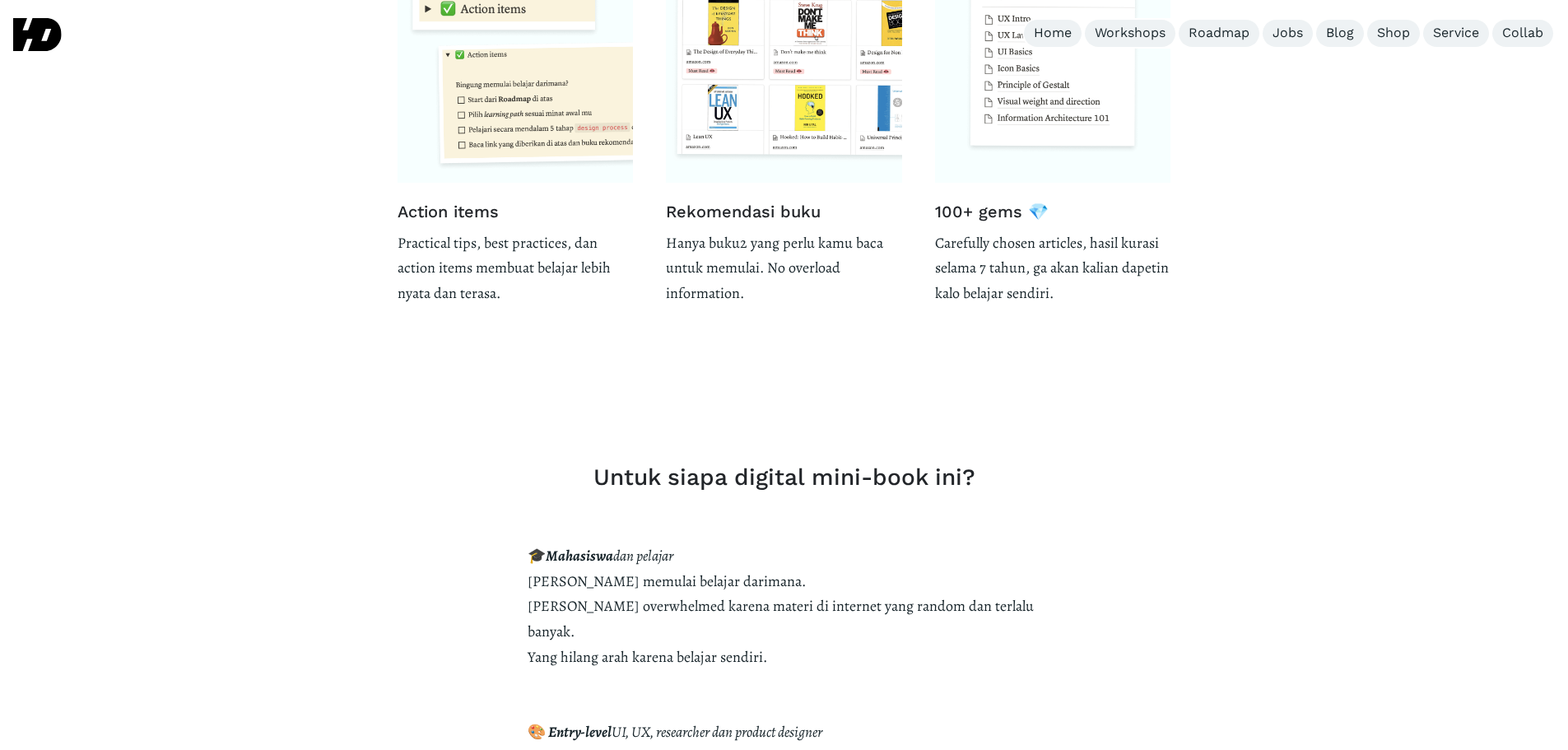
scroll to position [2692, 0]
